Goal: Communication & Community: Ask a question

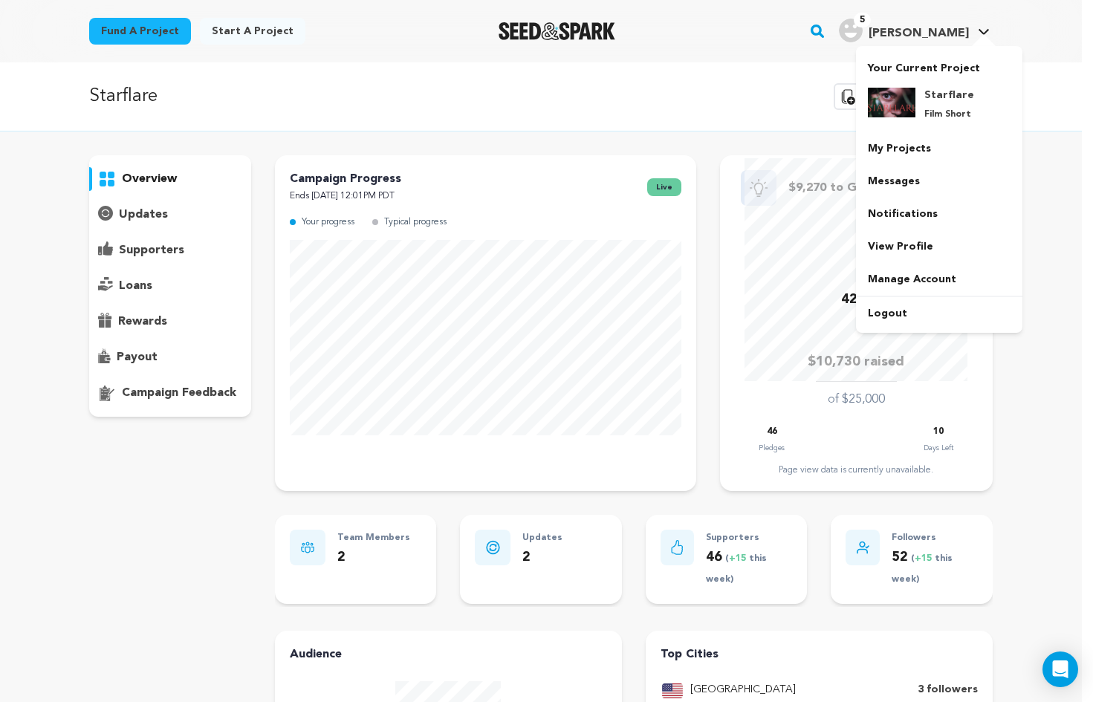
click at [952, 39] on span "[PERSON_NAME]" at bounding box center [919, 33] width 100 height 12
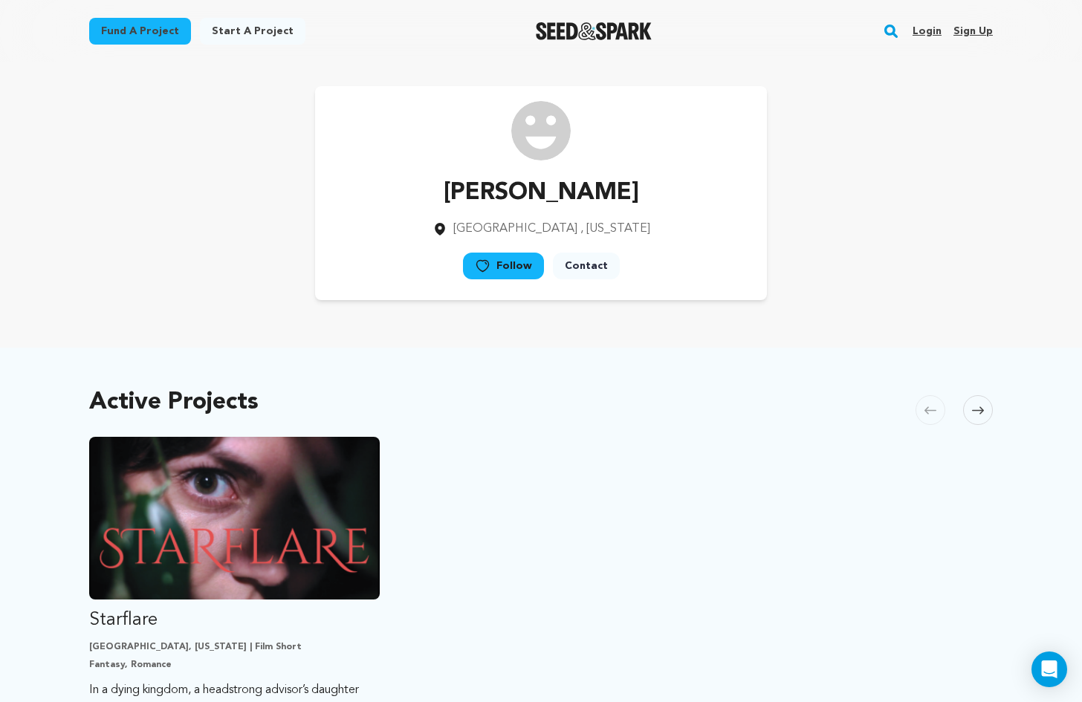
click at [922, 27] on link "Login" at bounding box center [926, 31] width 29 height 24
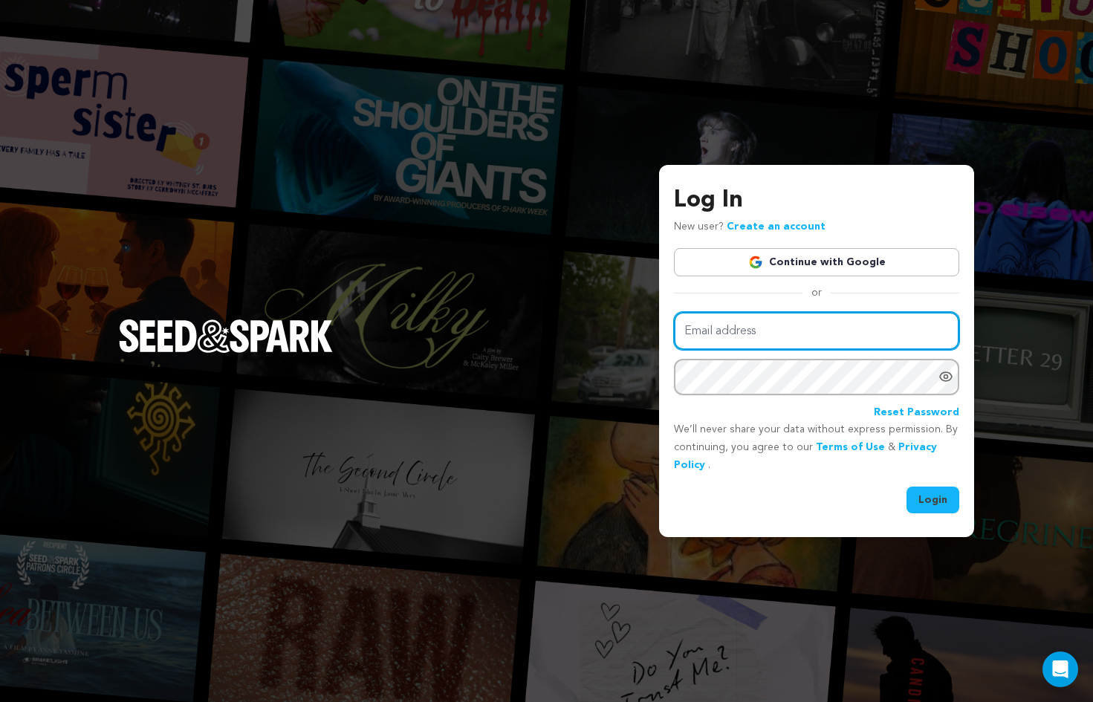
click at [755, 330] on input "Email address" at bounding box center [816, 331] width 285 height 38
click at [712, 325] on input "Email address" at bounding box center [816, 331] width 285 height 38
type input "lauraericci@gmail.com"
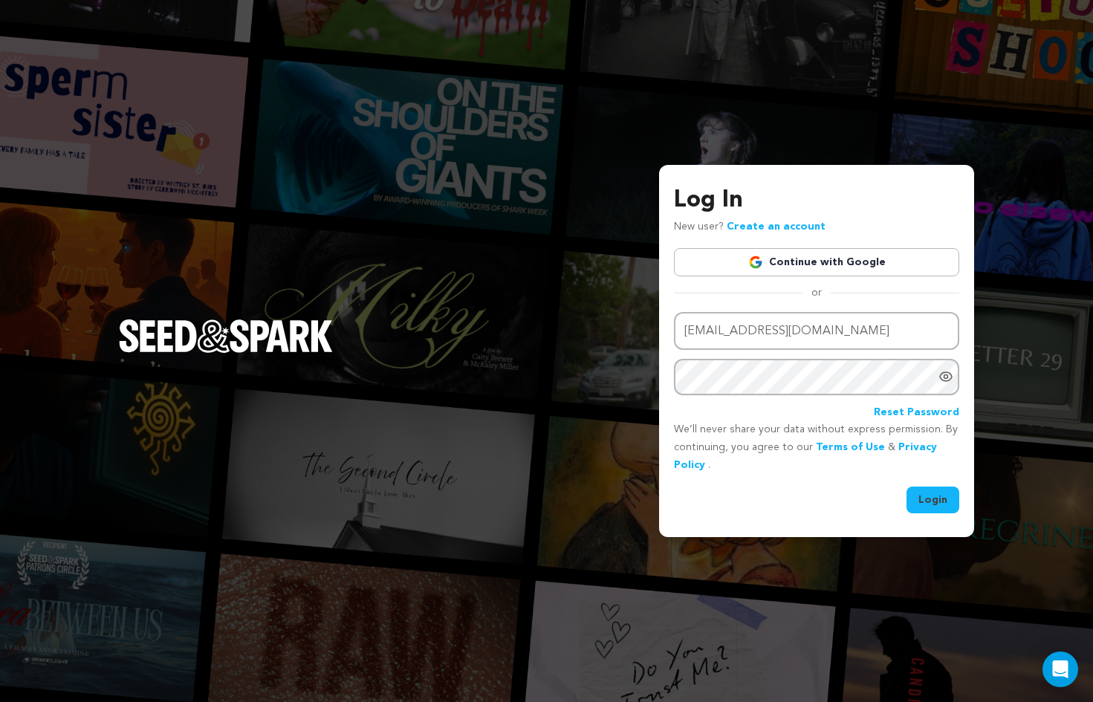
click at [820, 262] on link "Continue with Google" at bounding box center [816, 262] width 285 height 28
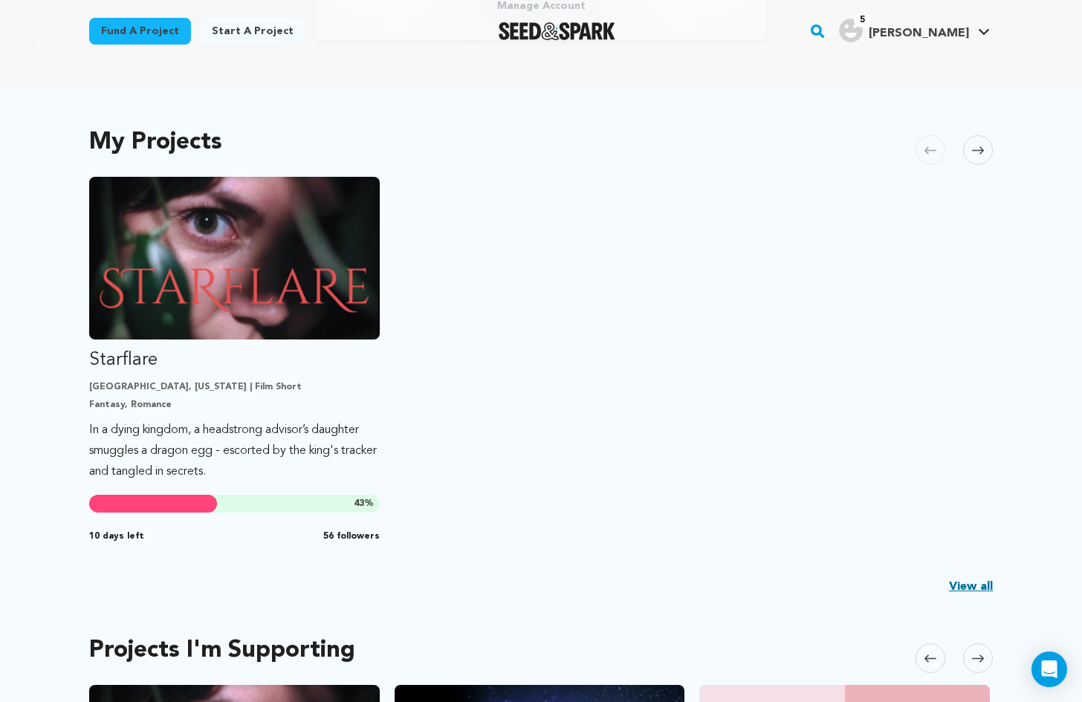
scroll to position [297, 0]
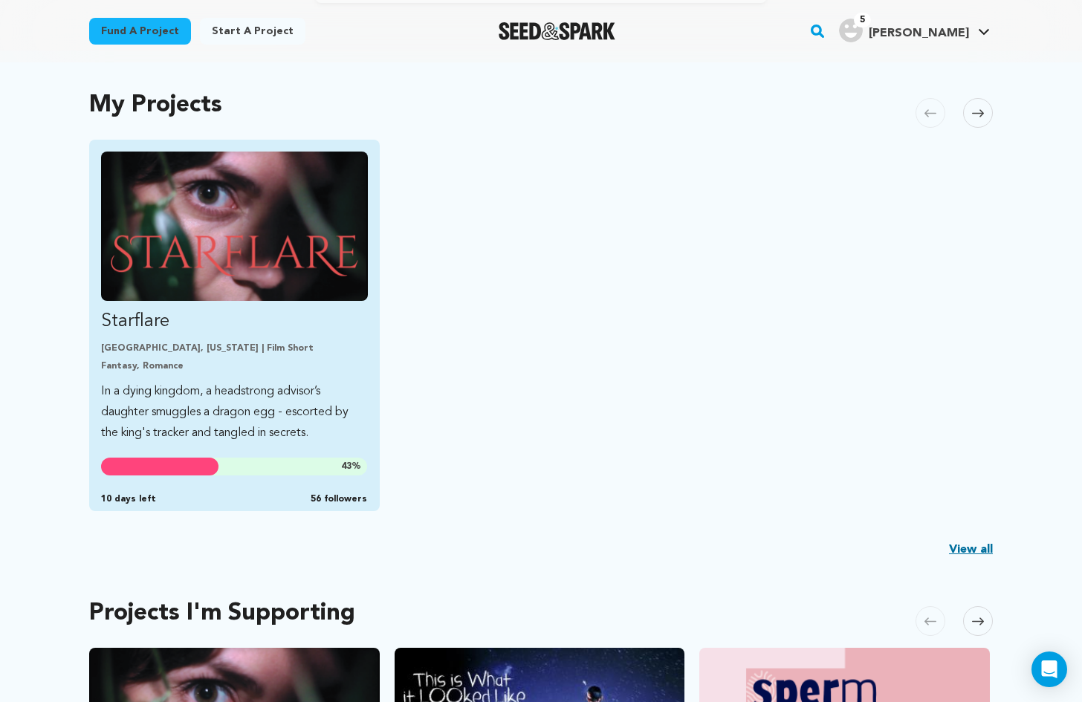
click at [283, 378] on link "Starflare [GEOGRAPHIC_DATA], [US_STATE] | Film Short Fantasy, Romance In a dyin…" at bounding box center [234, 298] width 267 height 292
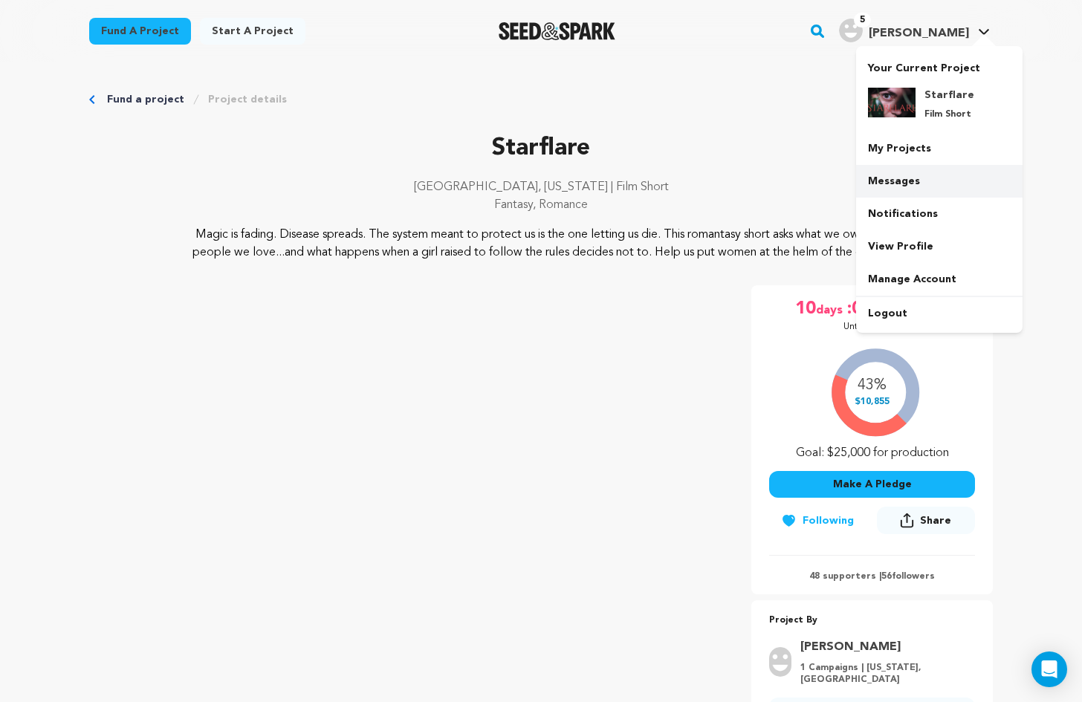
click at [884, 188] on link "Messages" at bounding box center [939, 181] width 166 height 33
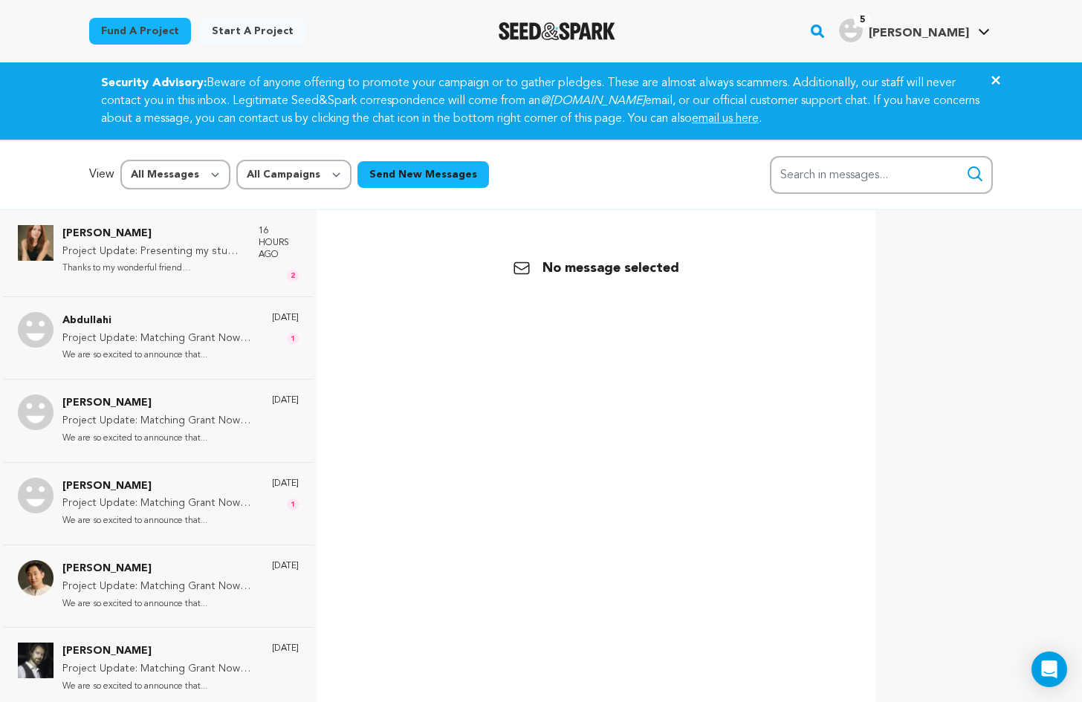
click at [759, 117] on link "email us here" at bounding box center [725, 119] width 67 height 12
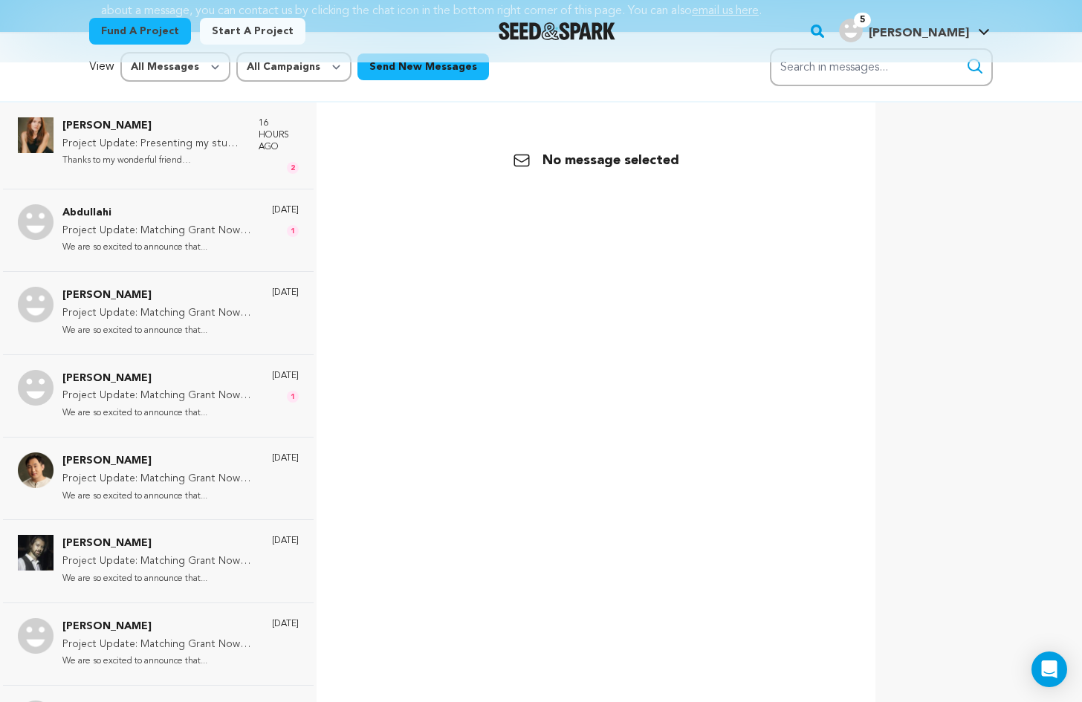
scroll to position [222, 0]
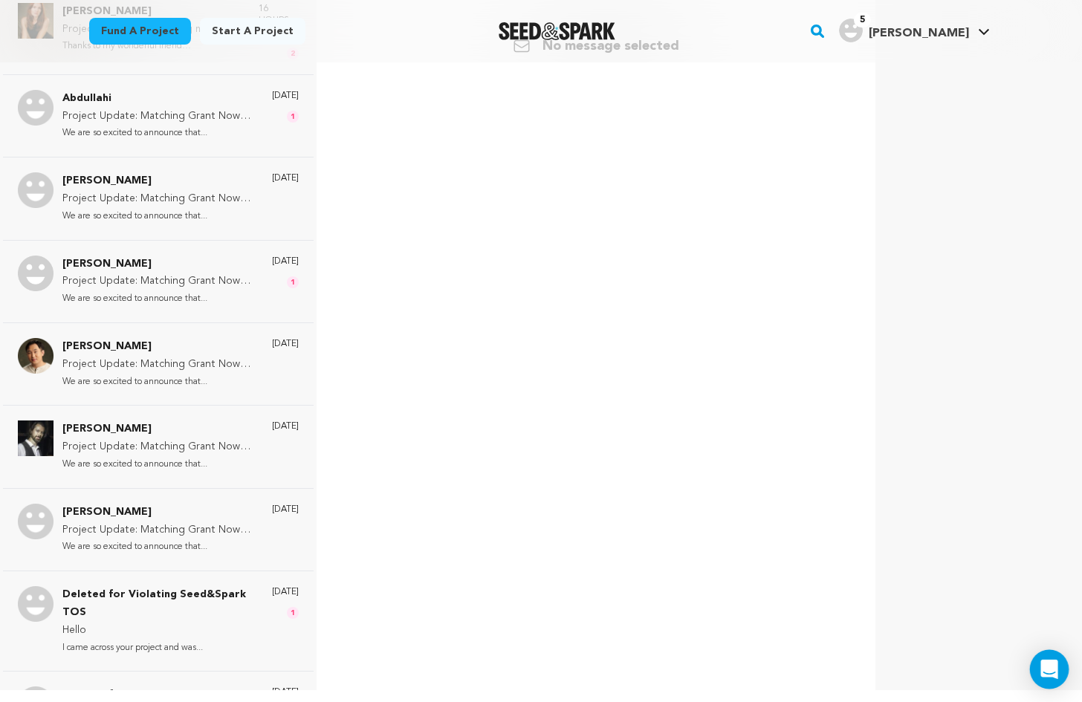
click at [1049, 662] on icon "Open Intercom Messenger" at bounding box center [1048, 669] width 17 height 19
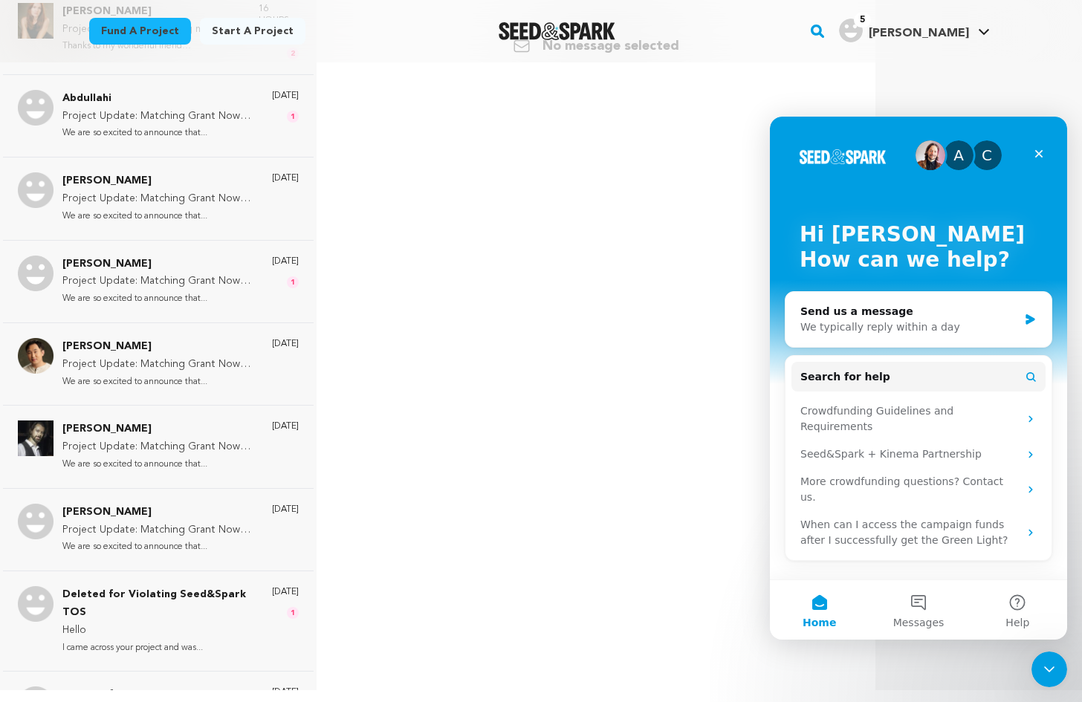
scroll to position [0, 0]
click at [920, 598] on button "1 Messages" at bounding box center [918, 609] width 99 height 59
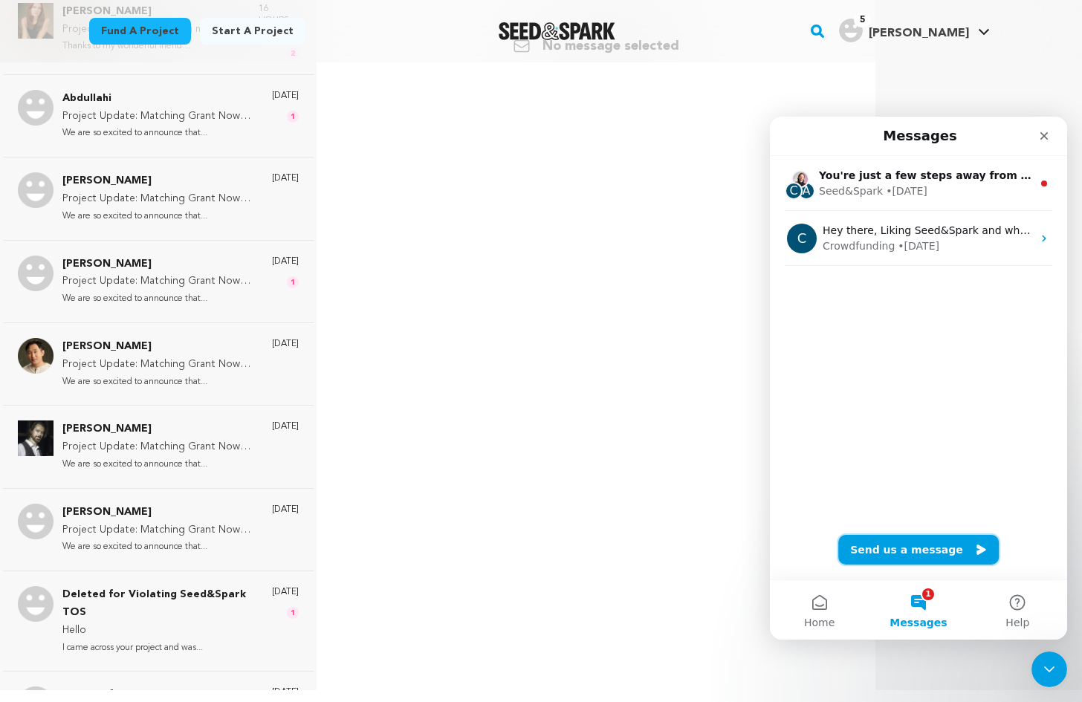
click at [927, 548] on button "Send us a message" at bounding box center [918, 550] width 160 height 30
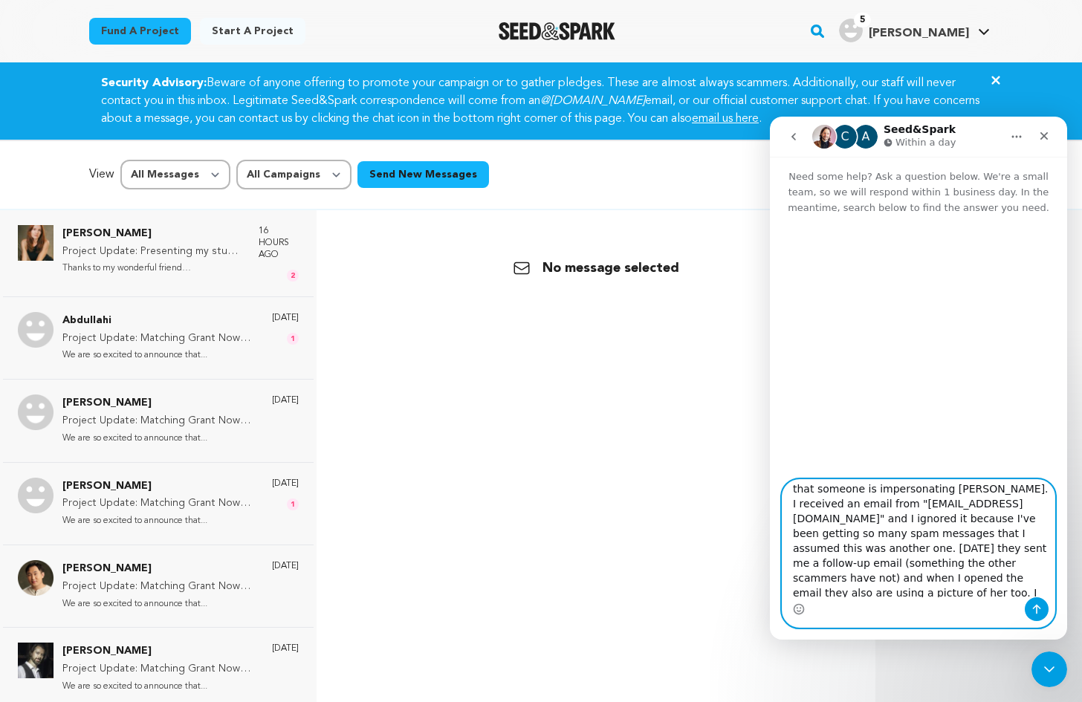
scroll to position [42, 0]
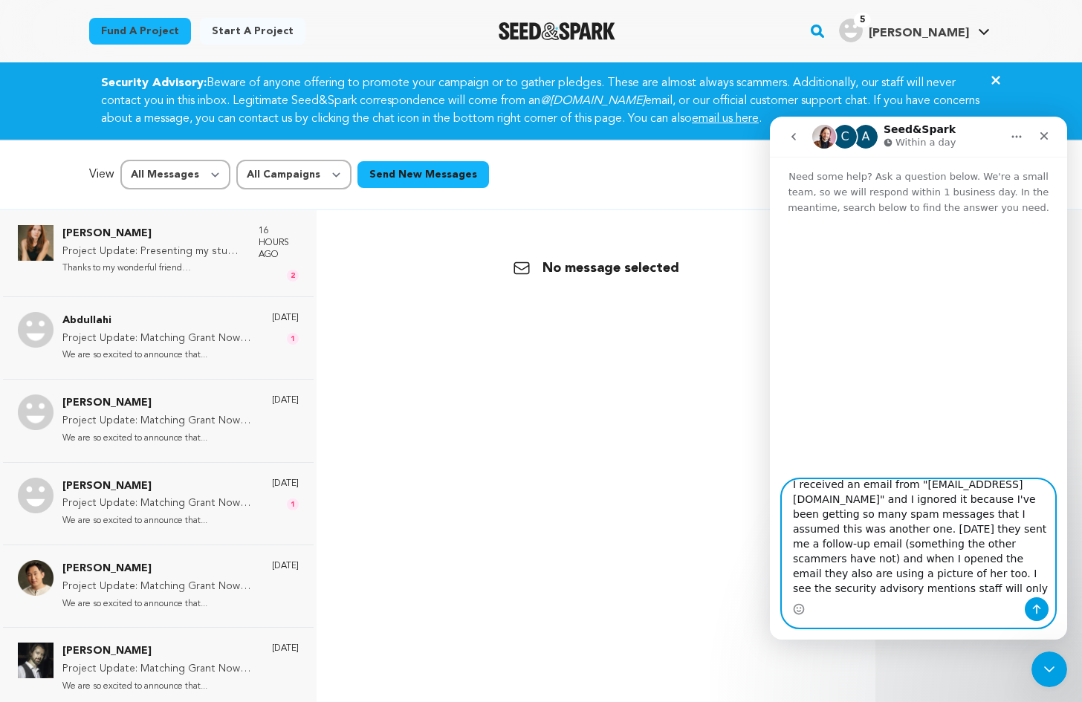
click at [909, 545] on textarea "Hi! I wanted to reach out because I'm concerned that someone is impersonating E…" at bounding box center [918, 538] width 272 height 117
click at [973, 585] on textarea "Hi! I wanted to reach out because I'm concerned that someone is impersonating E…" at bounding box center [918, 538] width 272 height 117
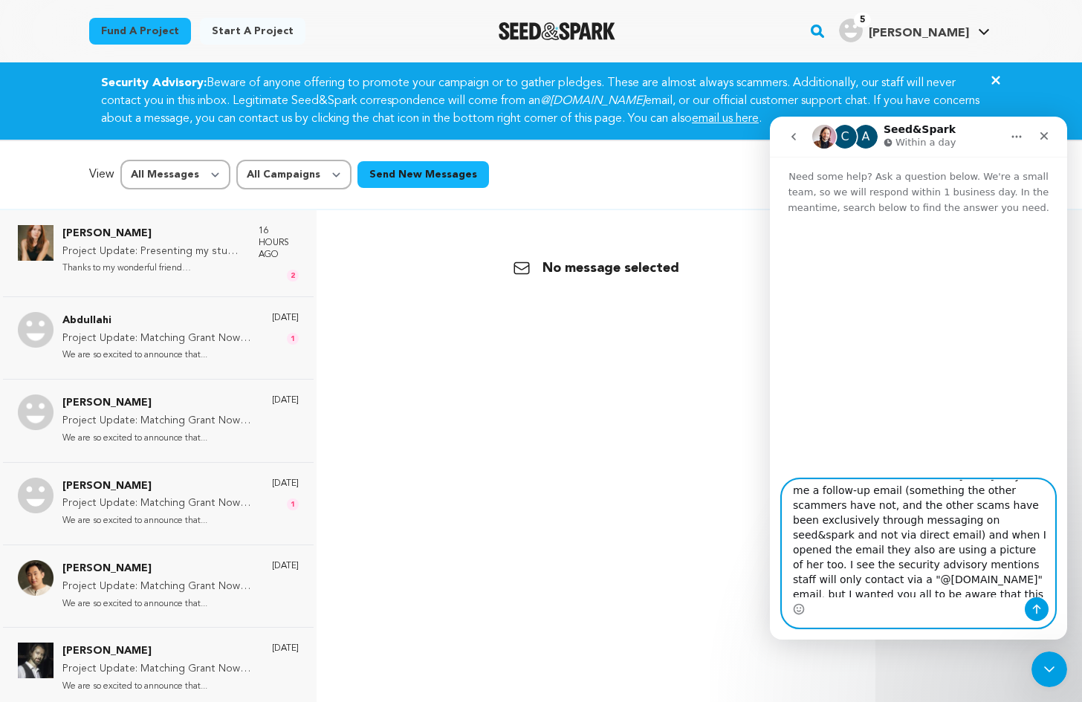
scroll to position [101, 0]
click at [963, 559] on textarea "Hi! I wanted to reach out because I'm concerned that someone is impersonating E…" at bounding box center [918, 538] width 272 height 117
click at [860, 590] on textarea "Hi! I wanted to reach out because I'm concerned that someone is impersonating E…" at bounding box center [918, 538] width 272 height 117
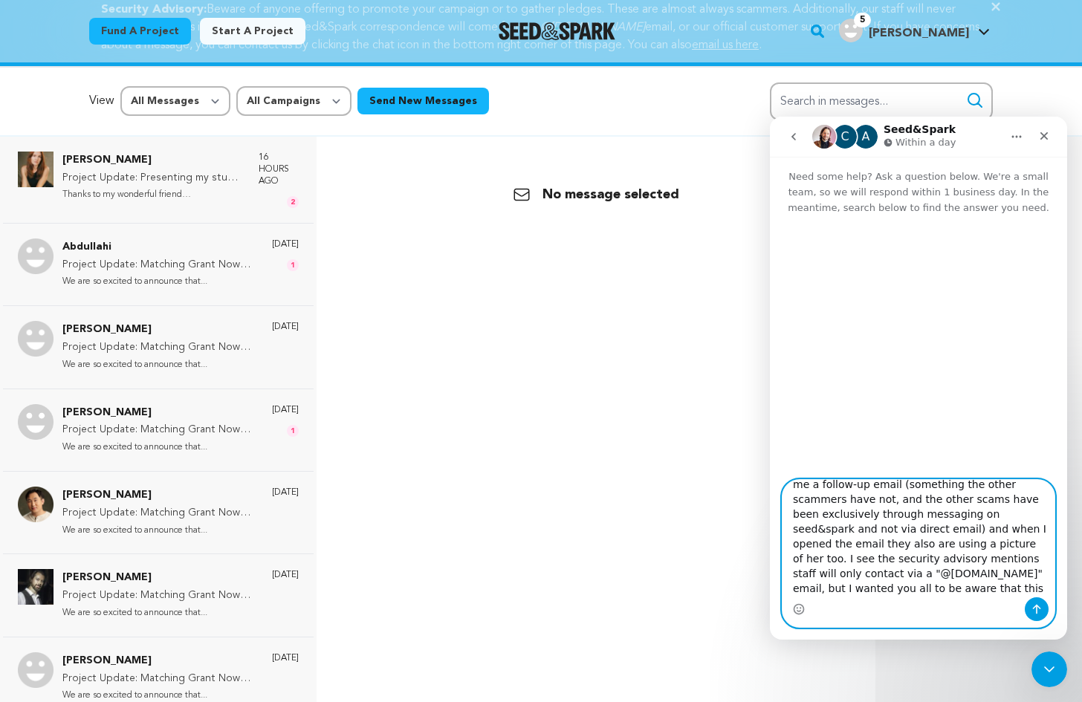
scroll to position [74, 0]
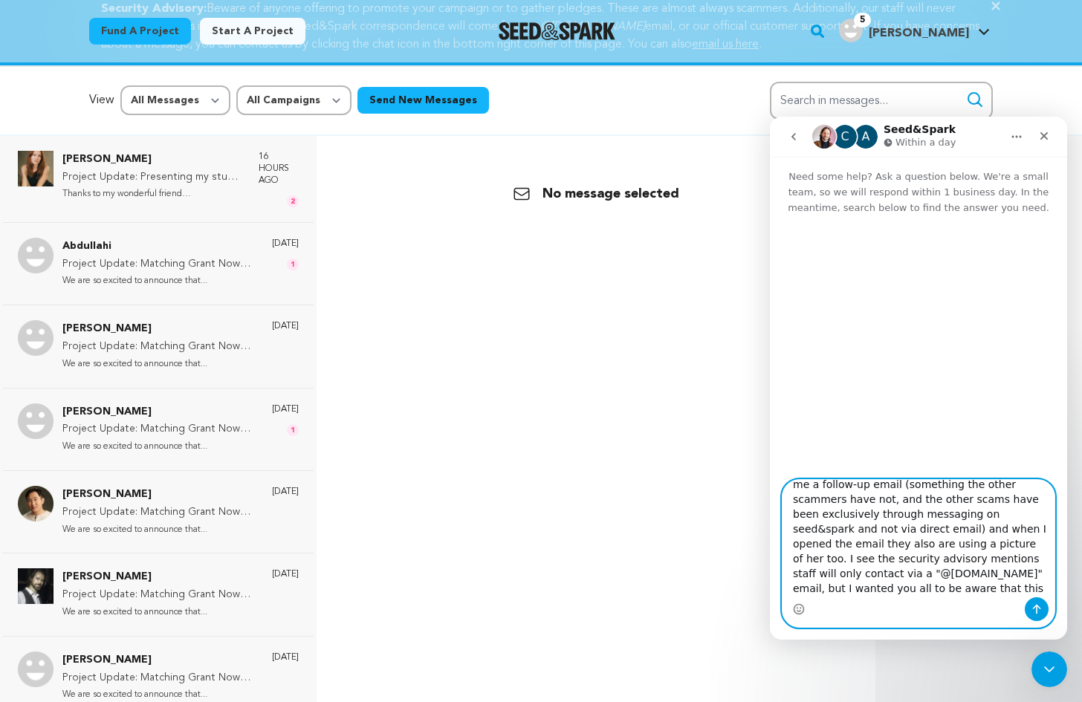
click at [802, 574] on textarea "Hi! I wanted to reach out because I'm concerned that someone is impersonating E…" at bounding box center [918, 538] width 272 height 117
click at [1034, 573] on textarea "Hi! I wanted to reach out because I'm concerned that someone is impersonating E…" at bounding box center [918, 538] width 272 height 117
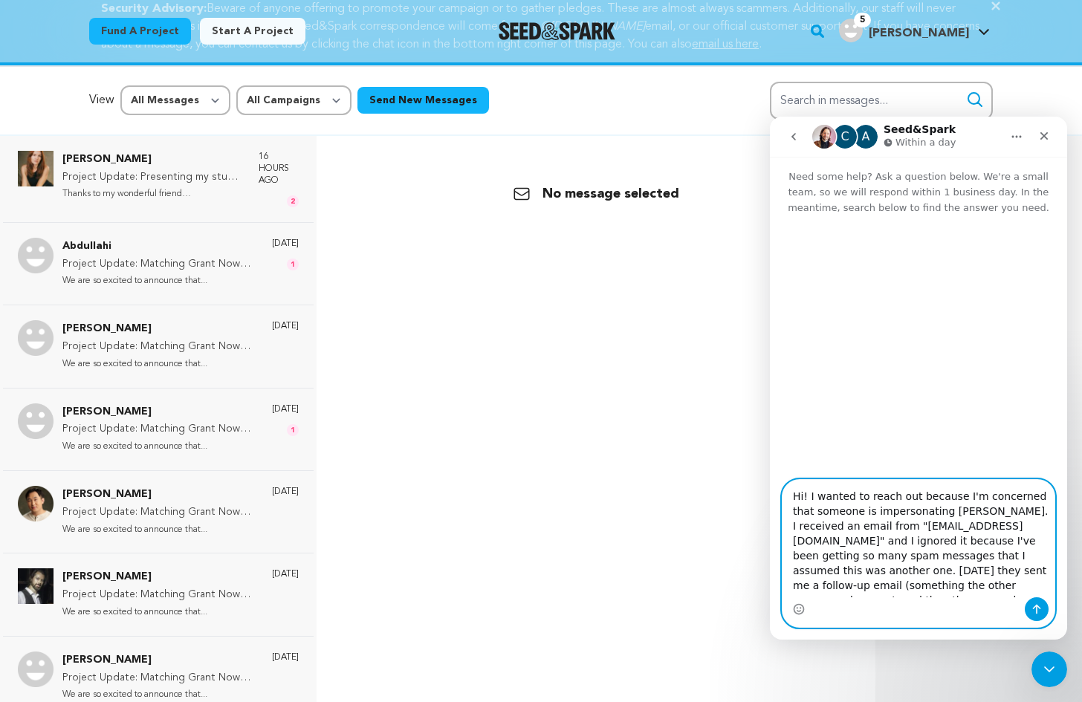
drag, startPoint x: 844, startPoint y: 512, endPoint x: 946, endPoint y: 498, distance: 102.8
click at [946, 498] on textarea "Hi! I wanted to reach out because I'm concerned that someone is impersonating E…" at bounding box center [918, 538] width 272 height 117
drag, startPoint x: 1036, startPoint y: 575, endPoint x: 1031, endPoint y: 553, distance: 23.1
click at [1036, 574] on textarea "Hi! I wanted to reach out because someone appears to be impersonating Emily Bes…" at bounding box center [918, 538] width 272 height 117
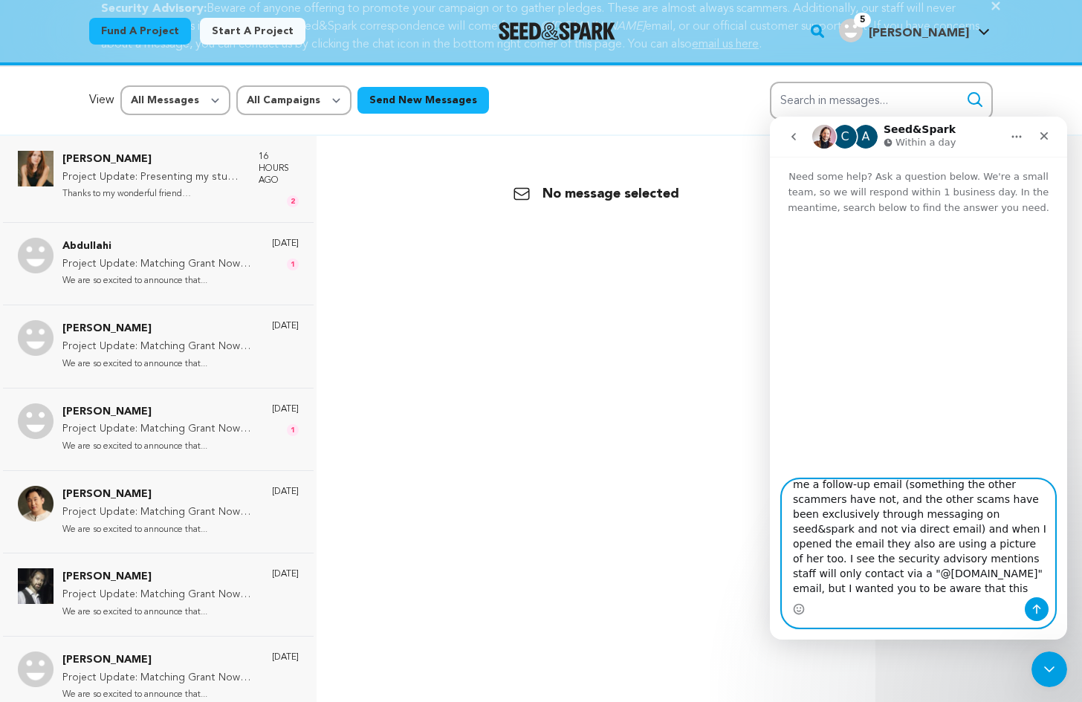
scroll to position [114, 0]
click at [802, 609] on icon "Emoji picker" at bounding box center [799, 609] width 12 height 12
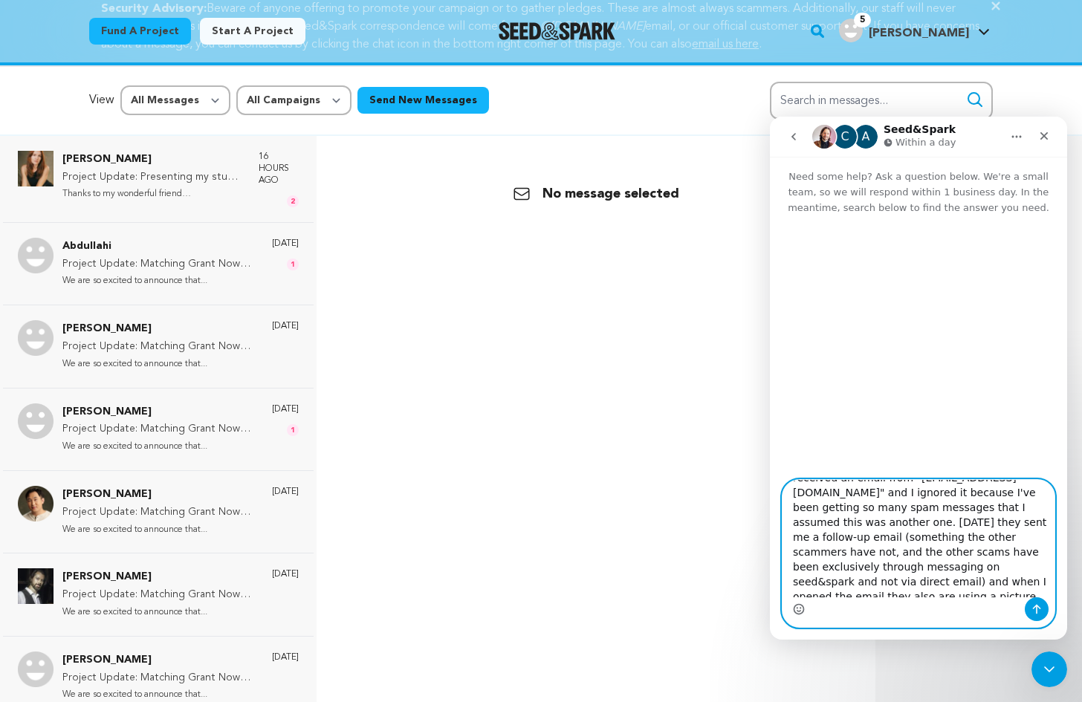
scroll to position [74, 0]
click at [795, 569] on textarea "Hi! I wanted to reach out because someone appears to be impersonating Emily Bes…" at bounding box center [918, 538] width 272 height 117
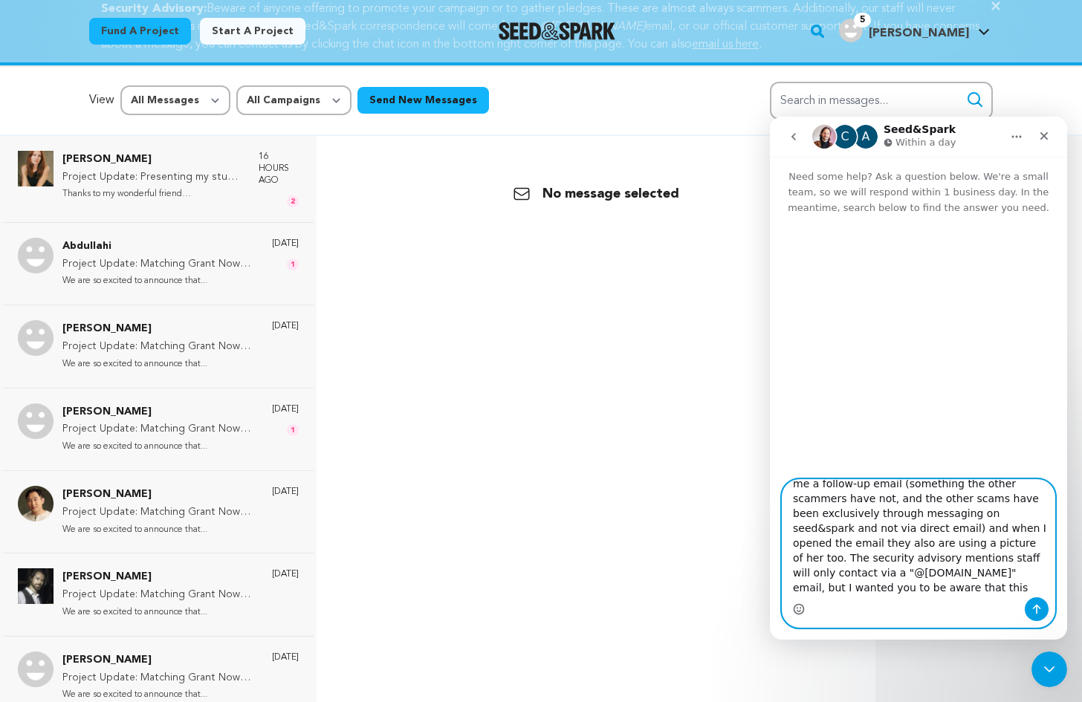
scroll to position [116, 0]
type textarea "Hi! I wanted to reach out because someone appears to be impersonating Emily Bes…"
click at [1037, 607] on icon "Send a message…" at bounding box center [1037, 609] width 12 height 12
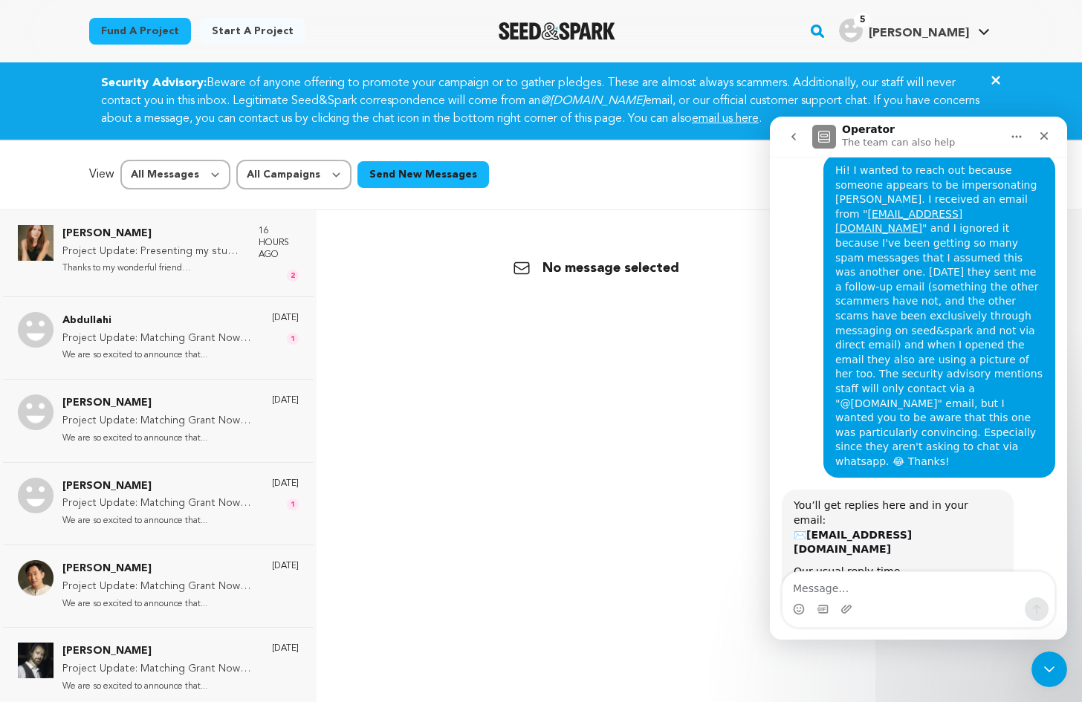
scroll to position [82, 0]
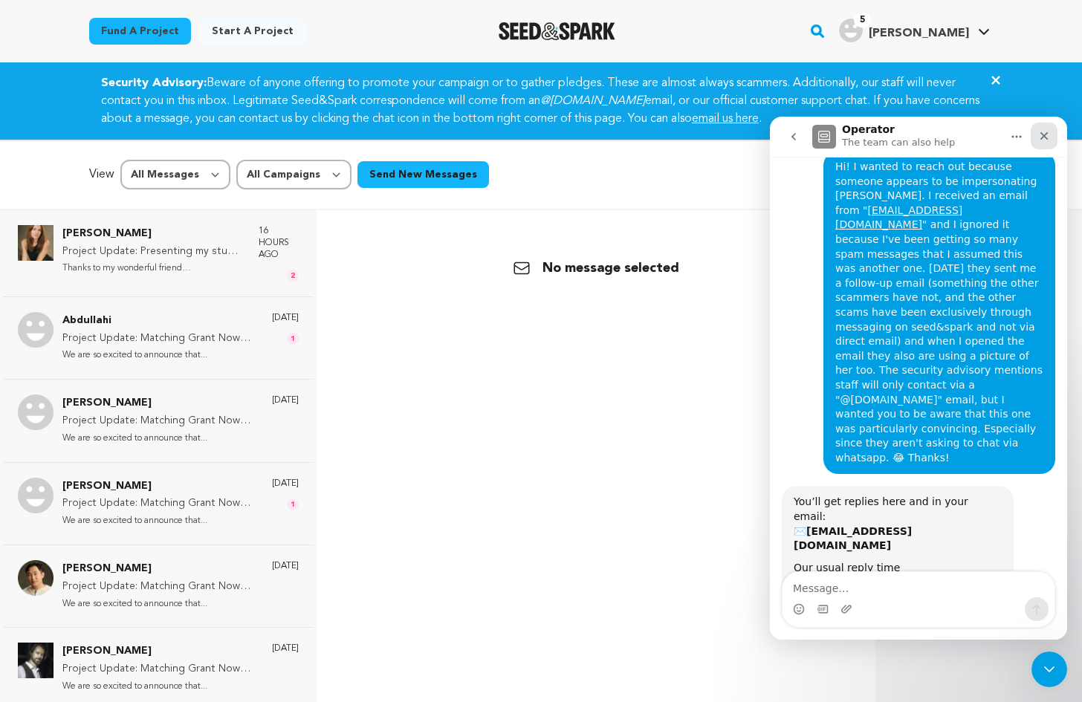
click at [1042, 140] on icon "Close" at bounding box center [1044, 136] width 12 height 12
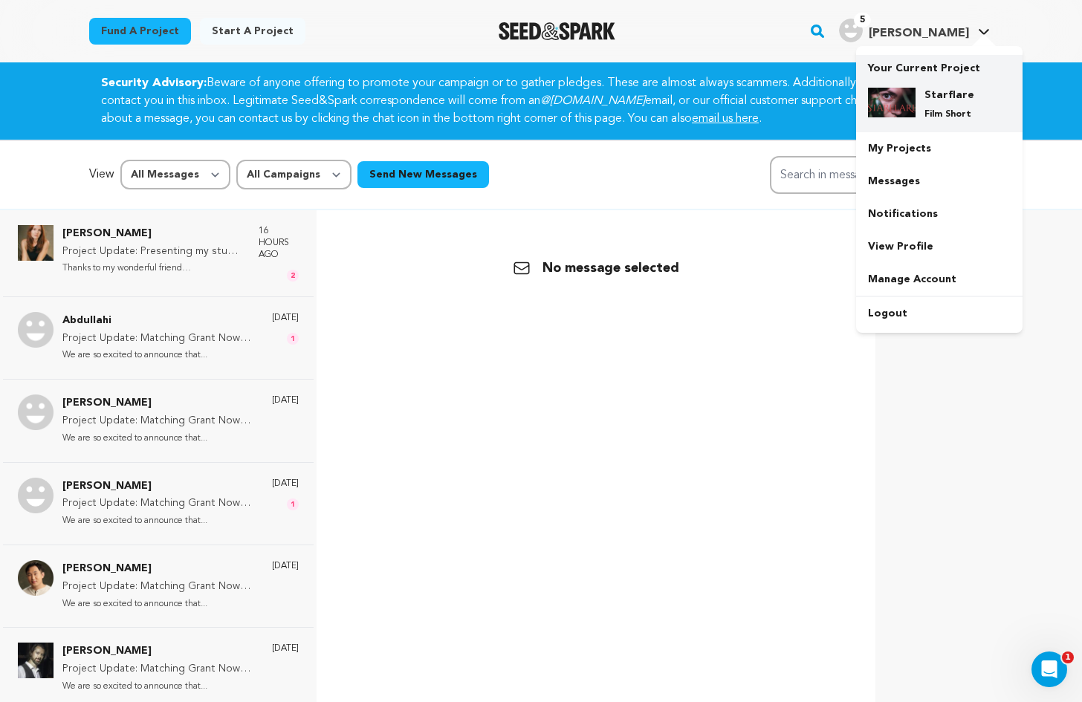
click at [954, 110] on p "Film Short" at bounding box center [950, 114] width 53 height 12
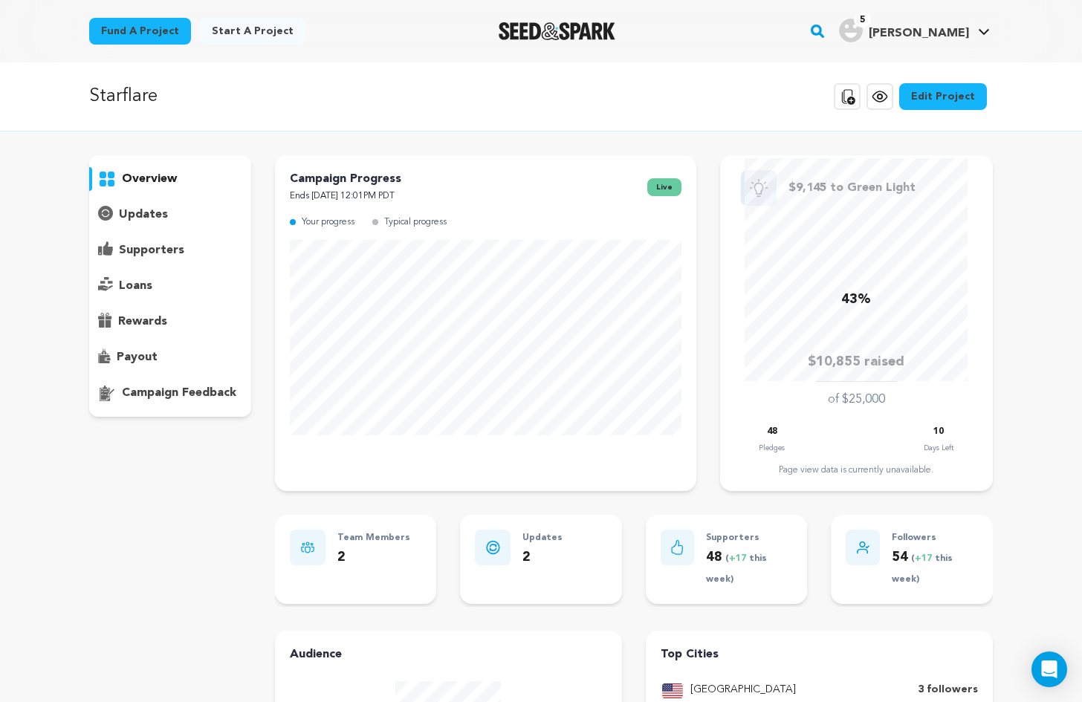
click at [169, 247] on p "supporters" at bounding box center [151, 250] width 65 height 18
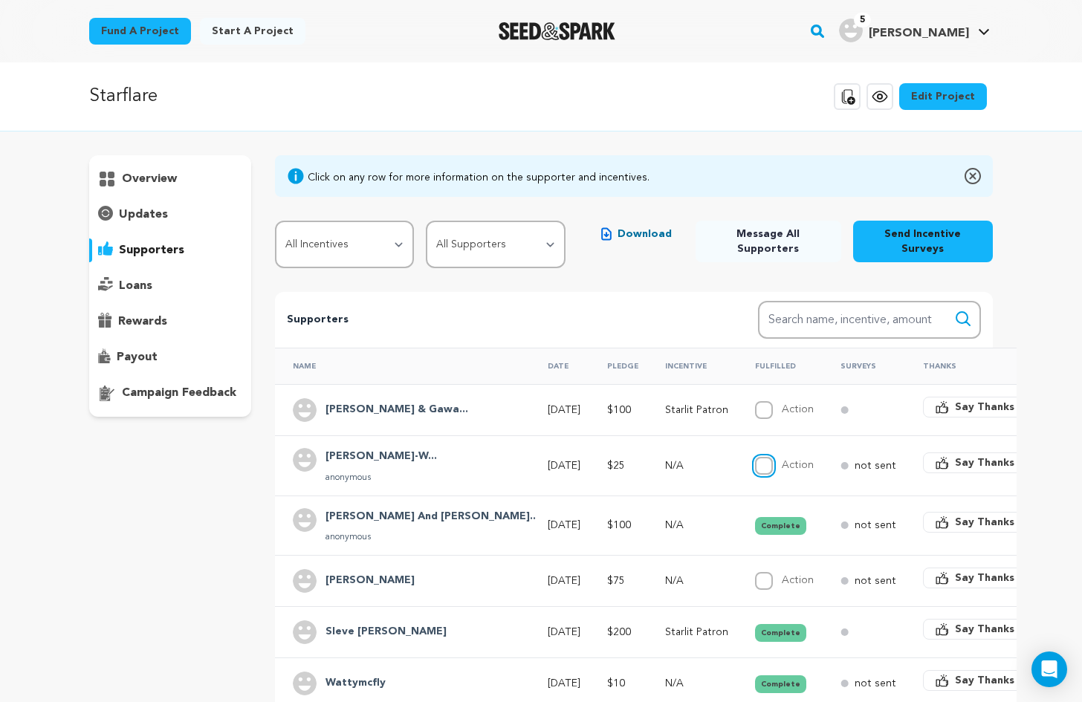
click at [755, 457] on input "Action" at bounding box center [764, 466] width 18 height 18
checkbox input "true"
click at [382, 401] on h4 "Tim Rose & Gawa..." at bounding box center [396, 410] width 143 height 18
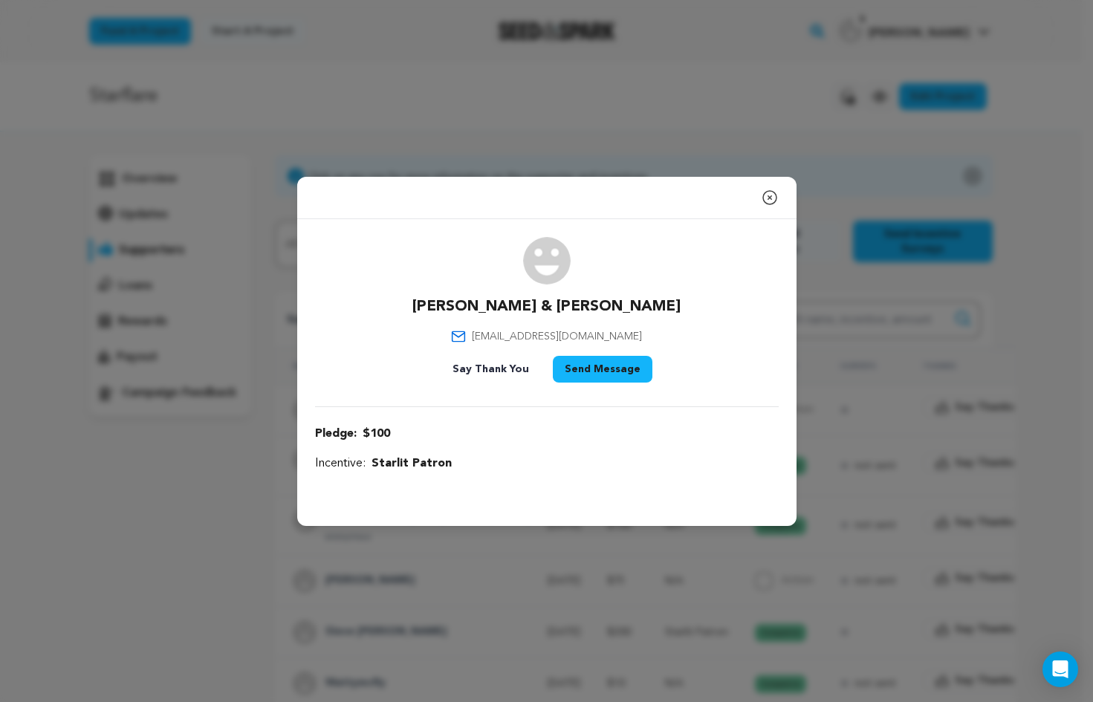
click at [771, 195] on icon "button" at bounding box center [770, 198] width 18 height 18
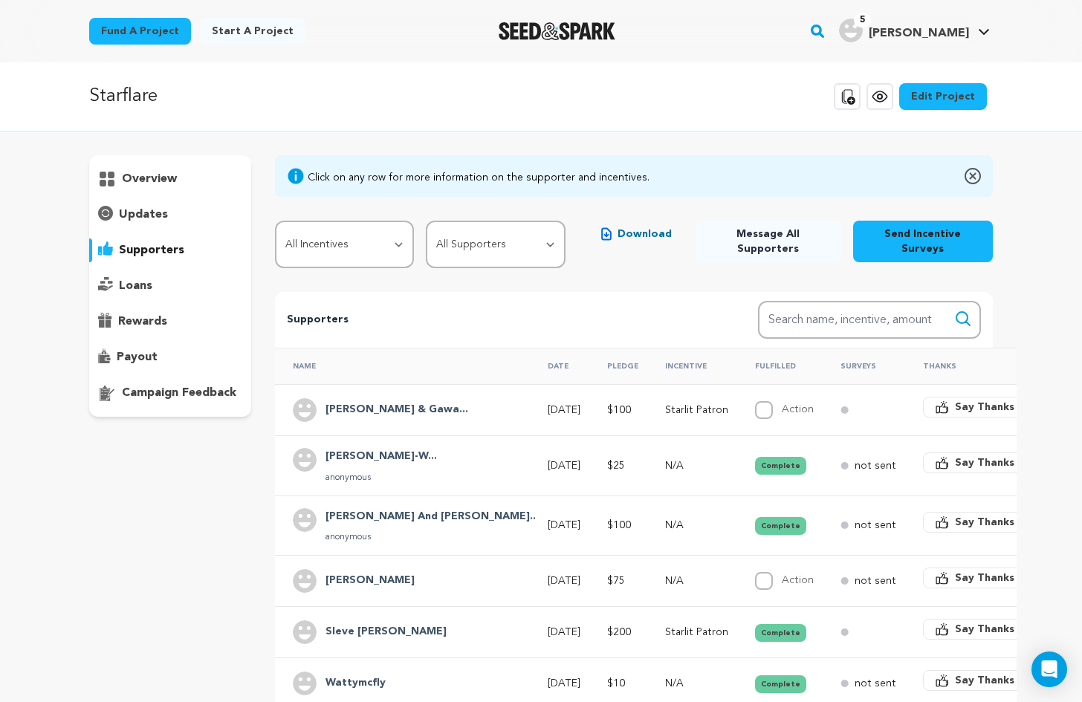
click at [140, 177] on p "overview" at bounding box center [149, 179] width 55 height 18
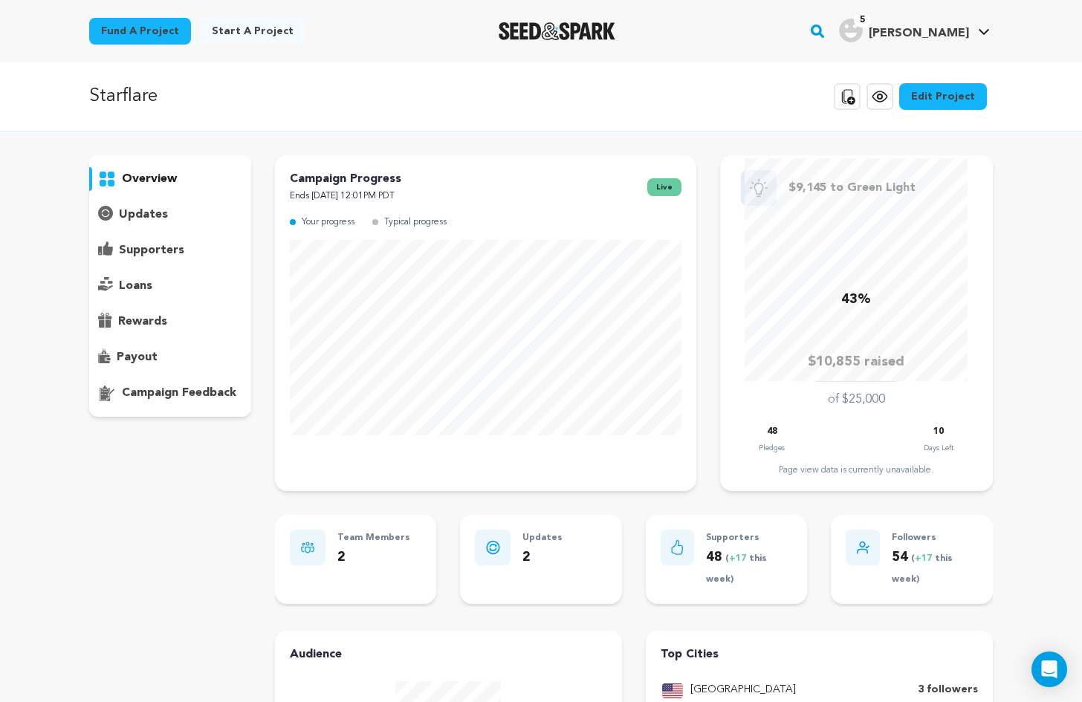
click at [604, 31] on img "Seed&Spark Homepage" at bounding box center [557, 31] width 117 height 18
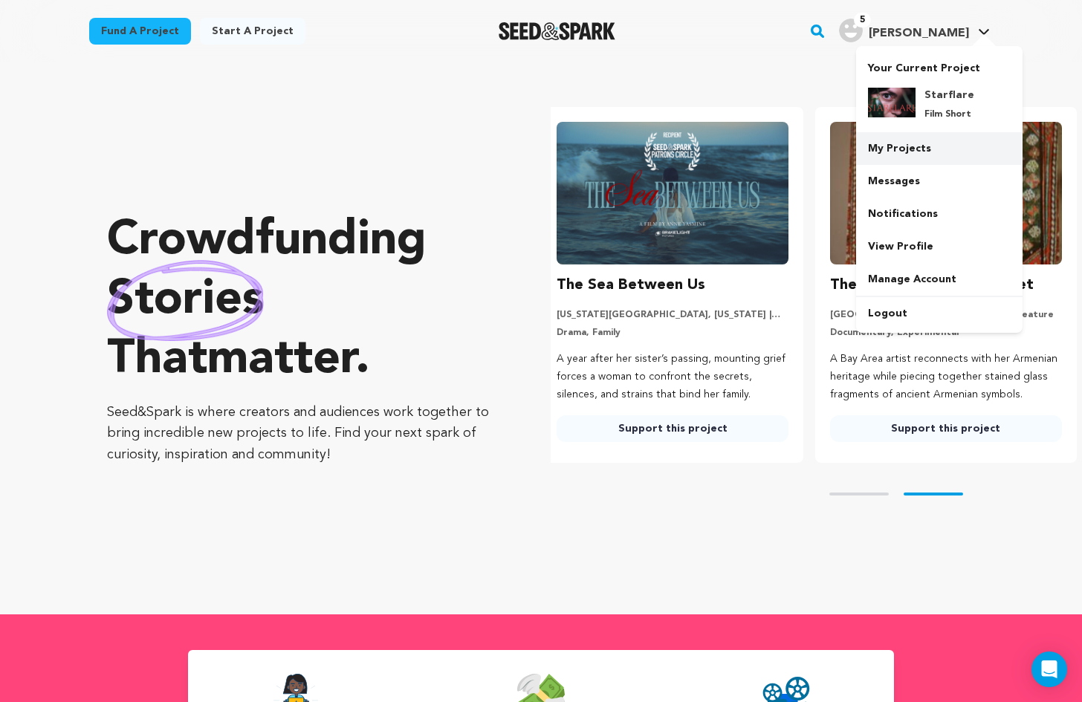
scroll to position [0, 285]
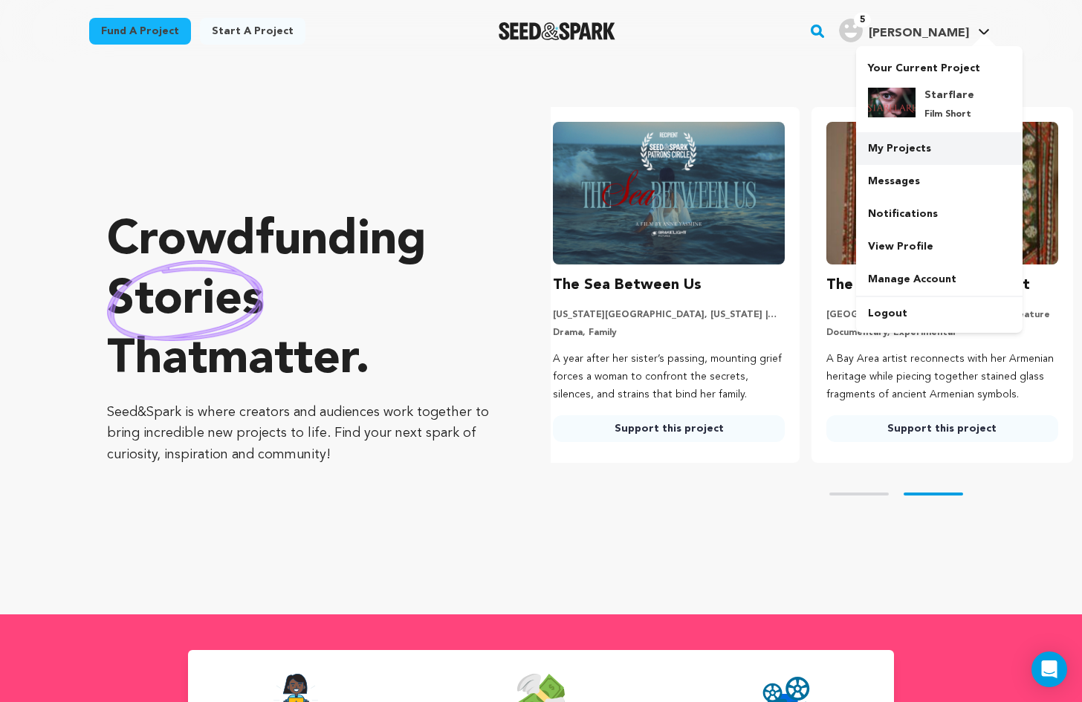
click at [925, 146] on link "My Projects" at bounding box center [939, 148] width 166 height 33
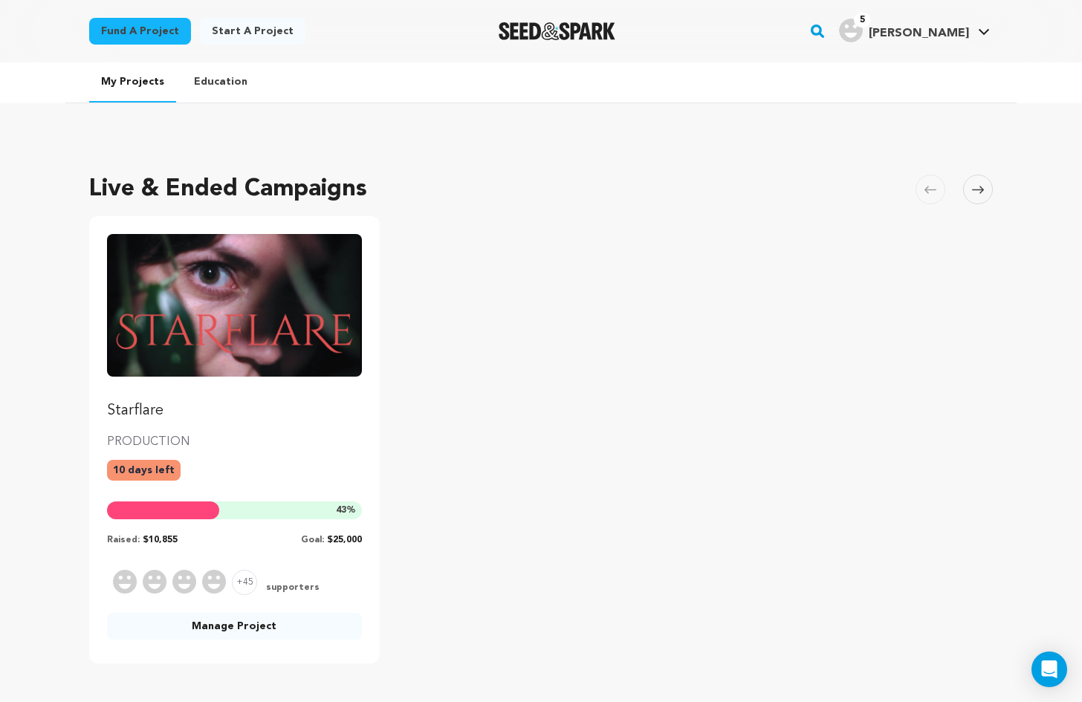
click at [288, 418] on p "Starflare" at bounding box center [234, 410] width 255 height 21
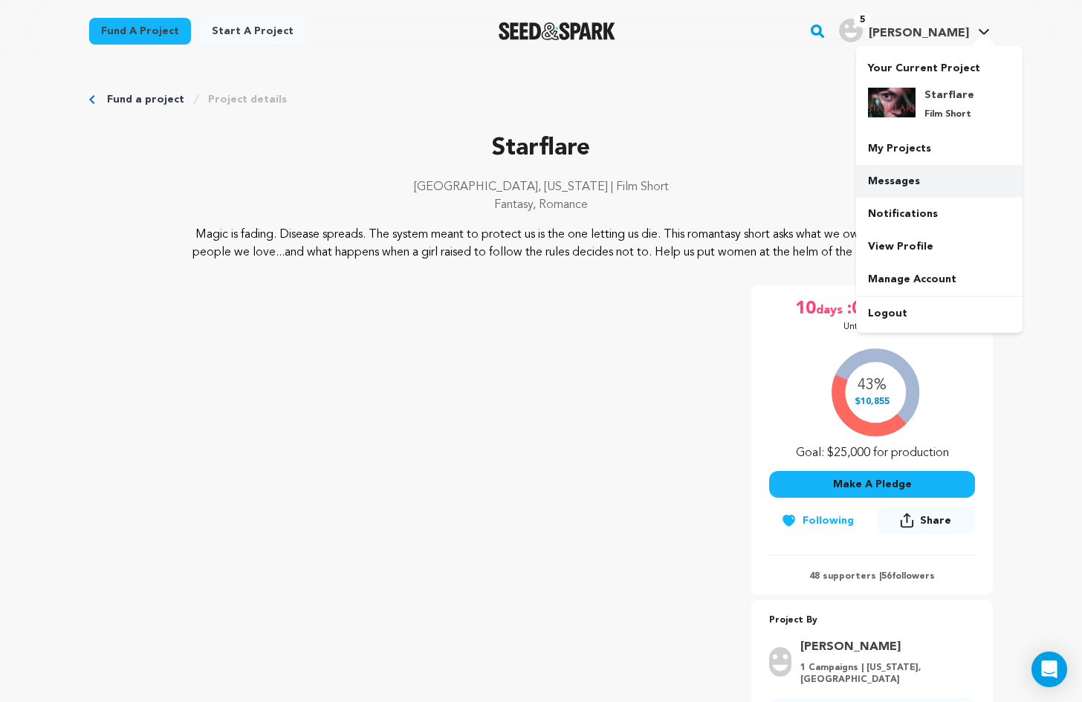
click at [898, 180] on link "Messages" at bounding box center [939, 181] width 166 height 33
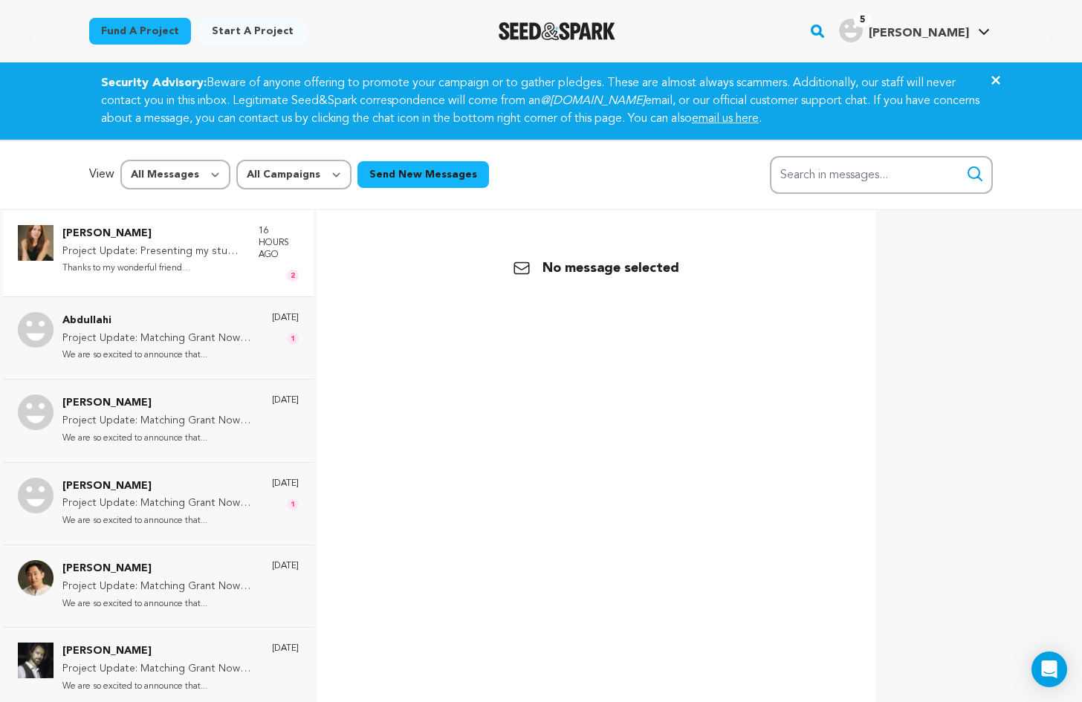
click at [211, 265] on p "Thanks to my wonderful friend [PERSON_NAME]..." at bounding box center [152, 268] width 181 height 17
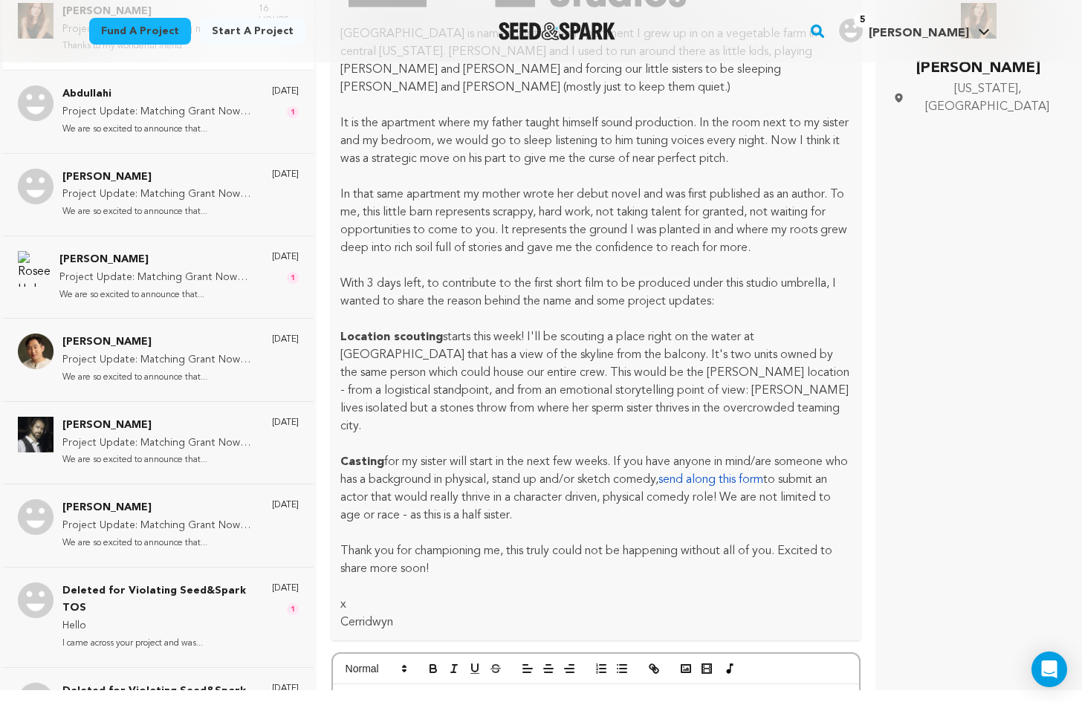
scroll to position [2155, 0]
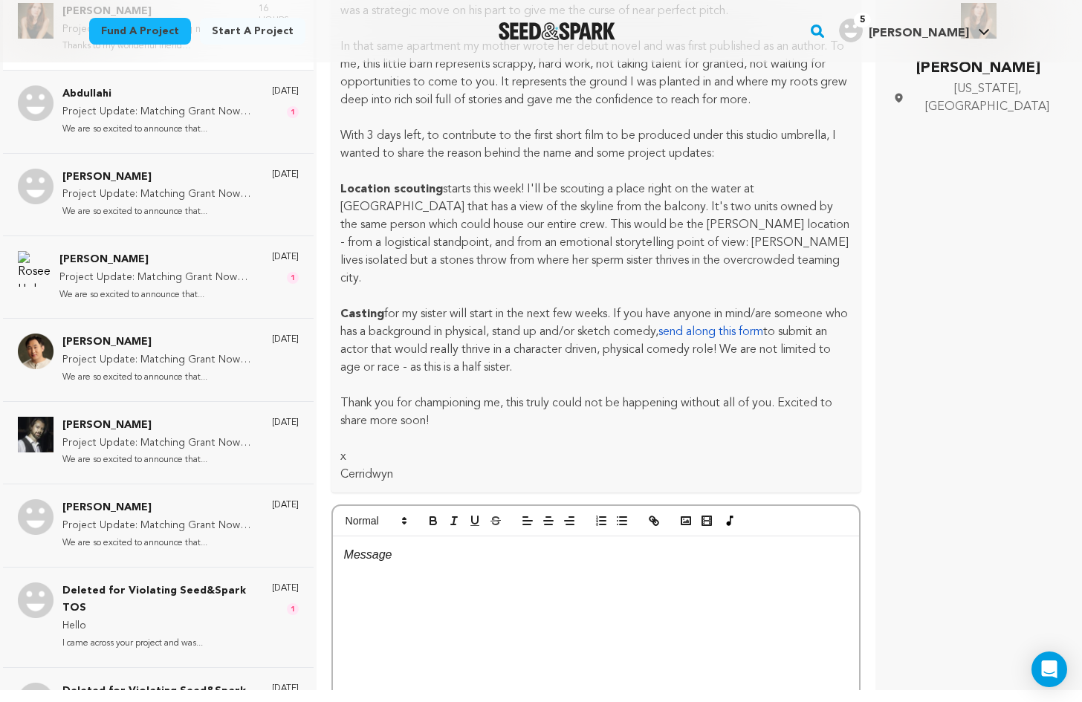
click at [722, 334] on link "send along this form" at bounding box center [710, 332] width 105 height 12
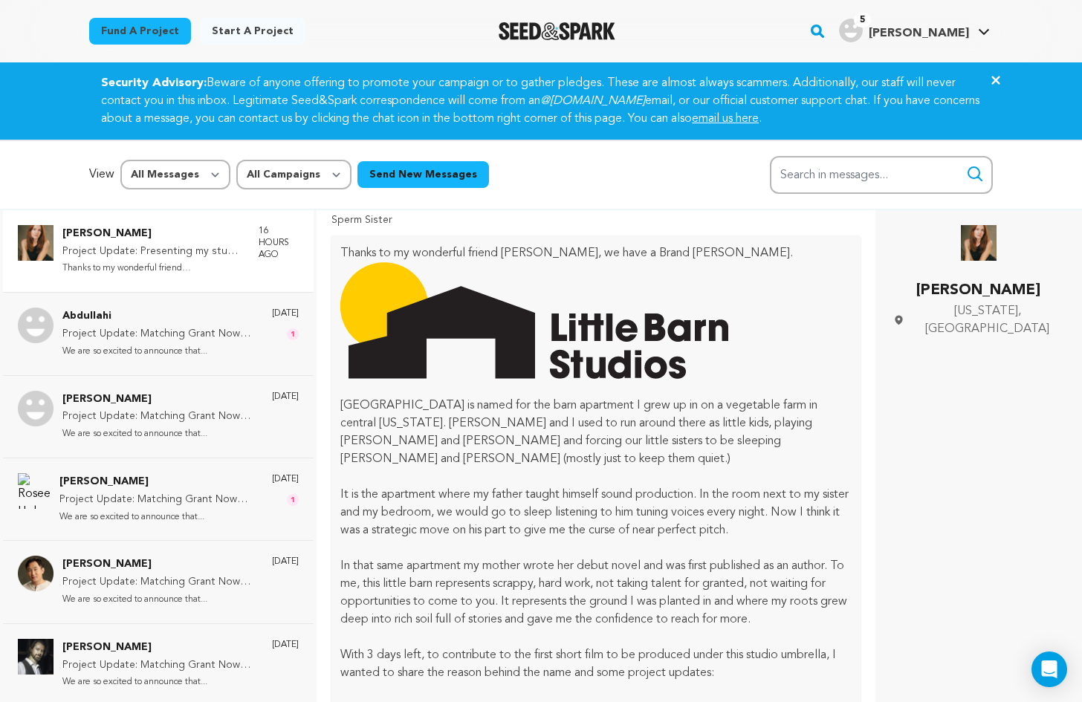
scroll to position [74, 0]
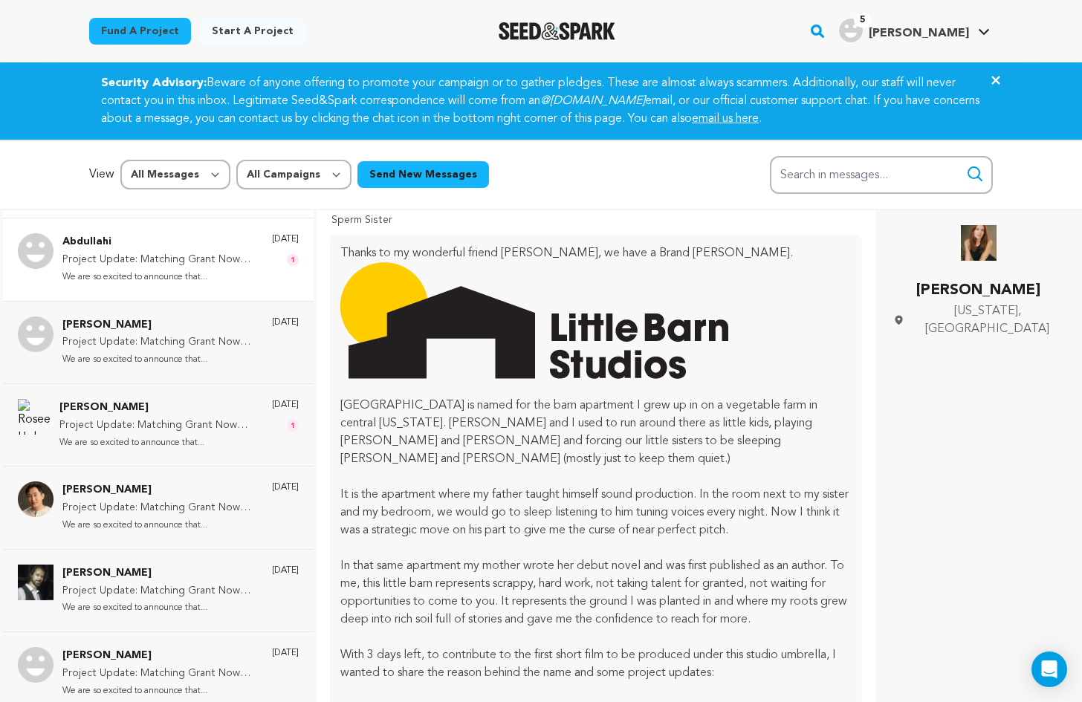
click at [149, 258] on p "Project Update: Matching Grant Now Active!" at bounding box center [159, 260] width 195 height 18
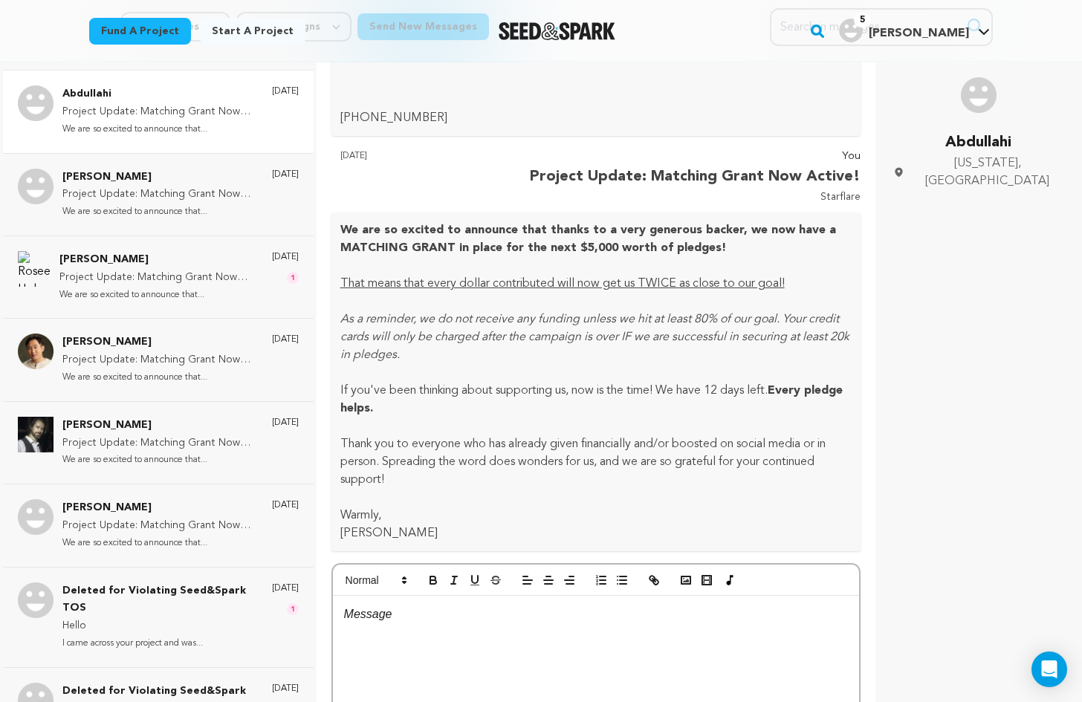
scroll to position [446, 0]
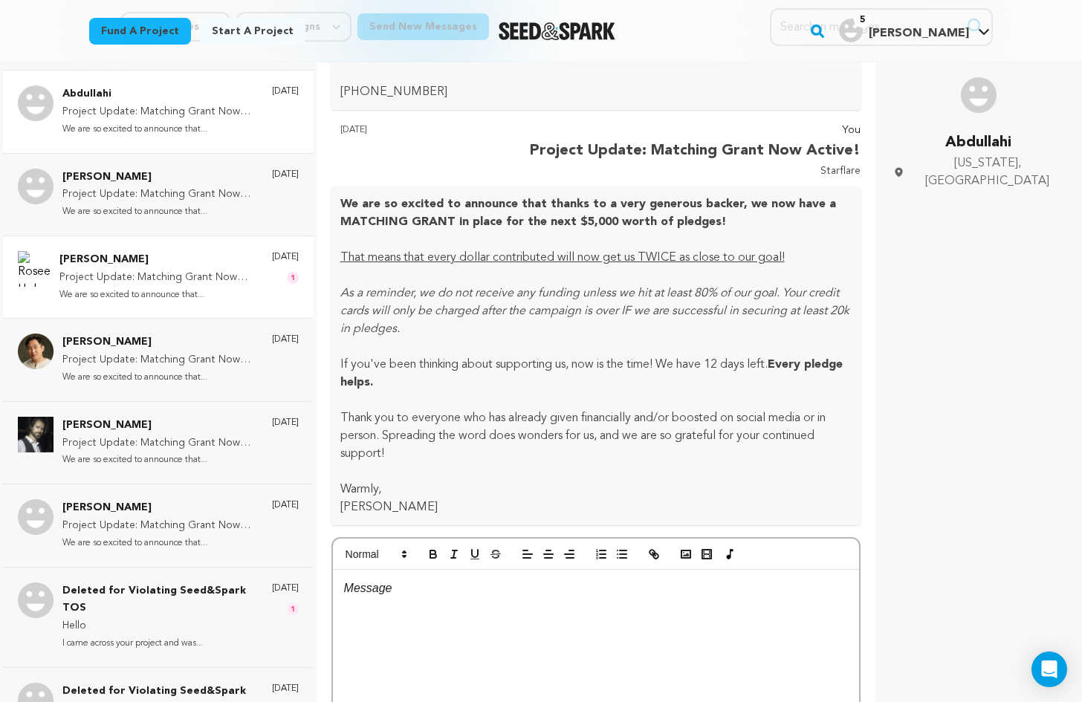
click at [212, 303] on p "We are so excited to announce that..." at bounding box center [158, 295] width 198 height 17
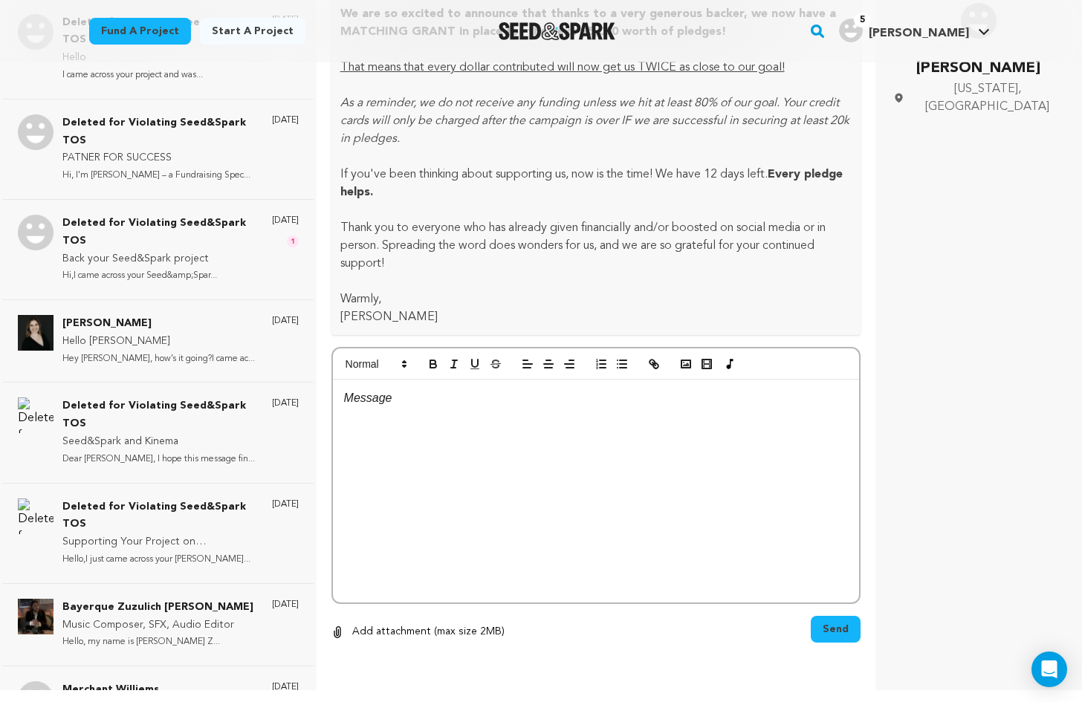
scroll to position [594, 0]
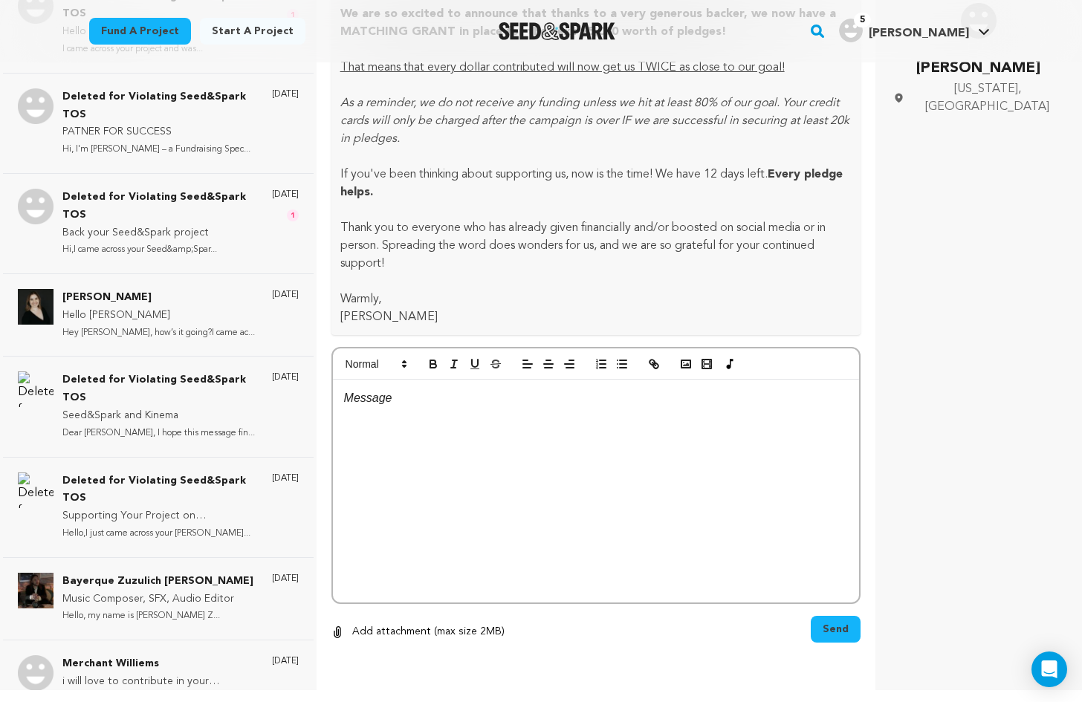
click at [191, 313] on p "Hello [PERSON_NAME]" at bounding box center [158, 316] width 192 height 18
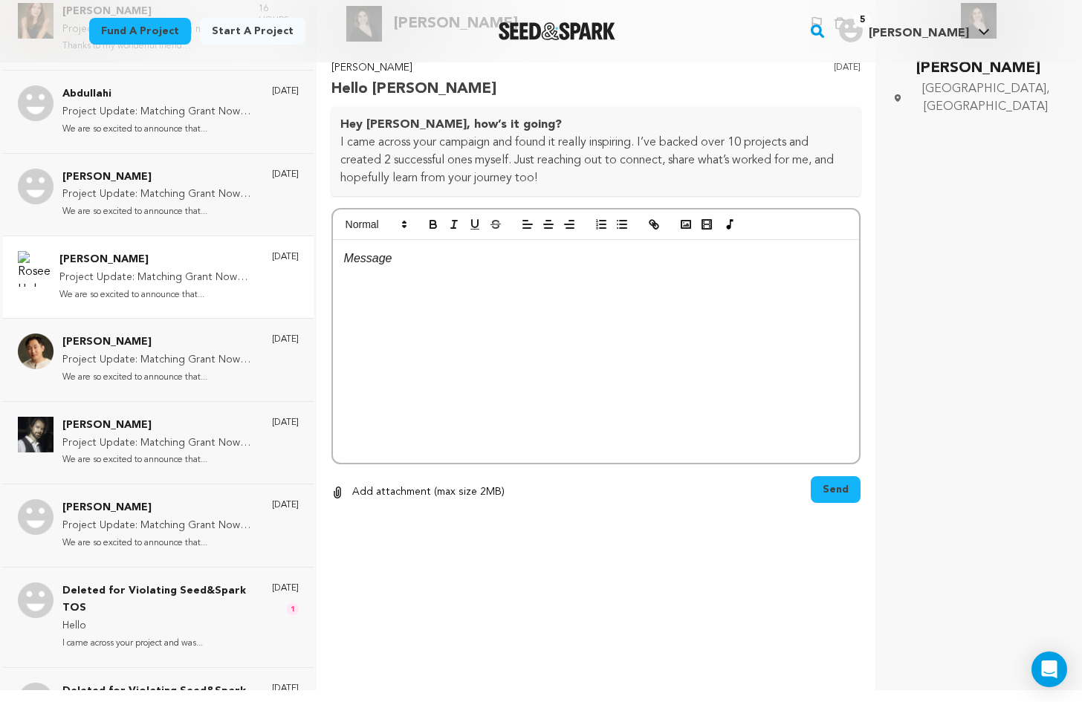
scroll to position [0, 0]
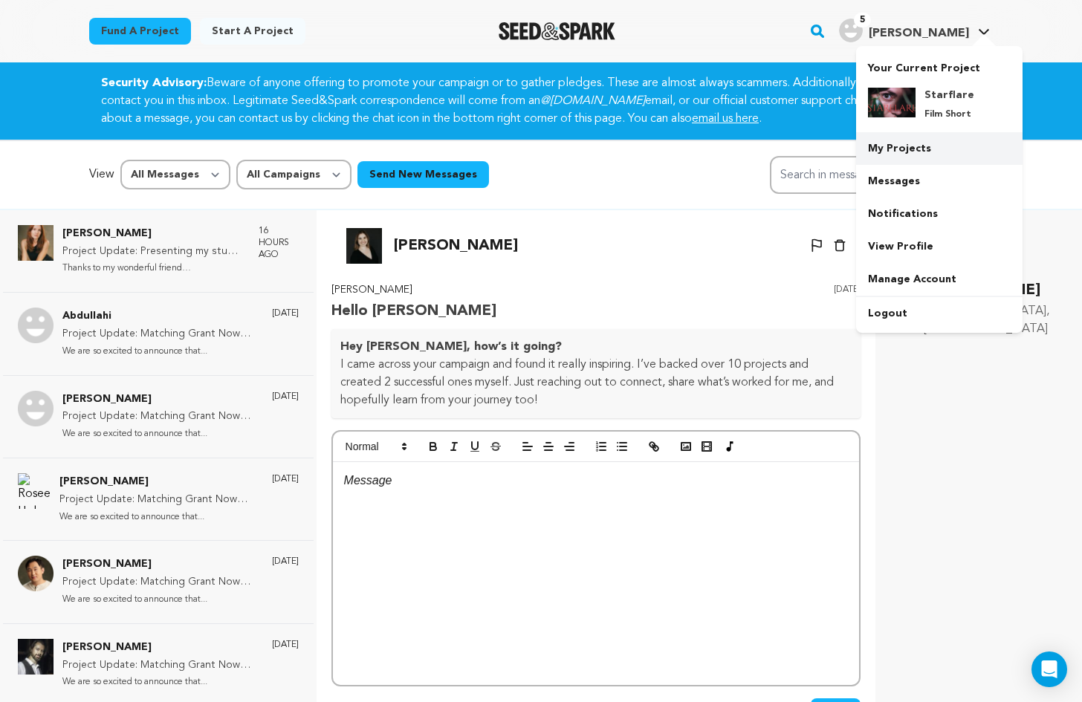
click at [912, 149] on link "My Projects" at bounding box center [939, 148] width 166 height 33
